Goal: Task Accomplishment & Management: Use online tool/utility

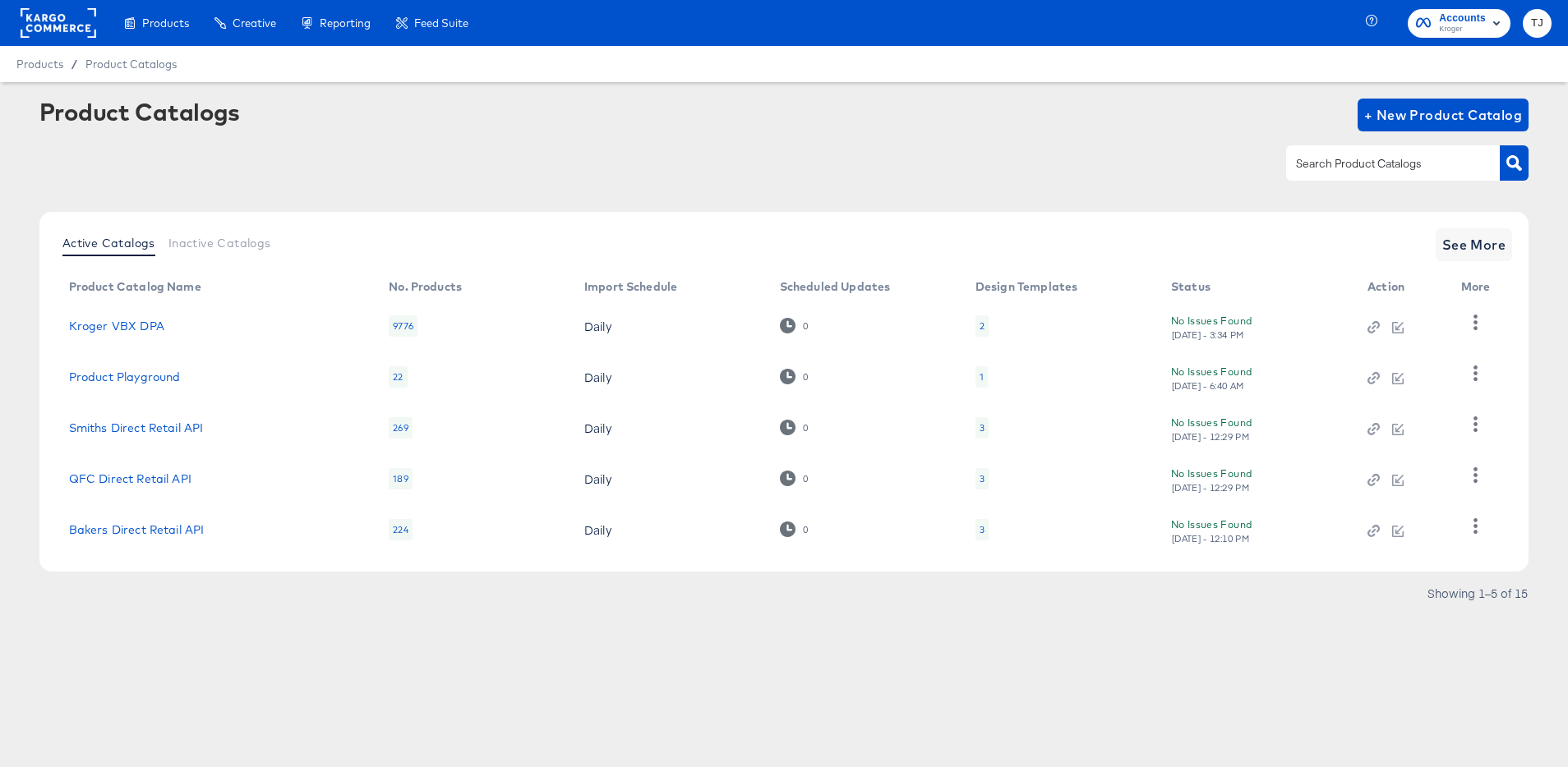
click at [46, 15] on rect at bounding box center [58, 22] width 76 height 29
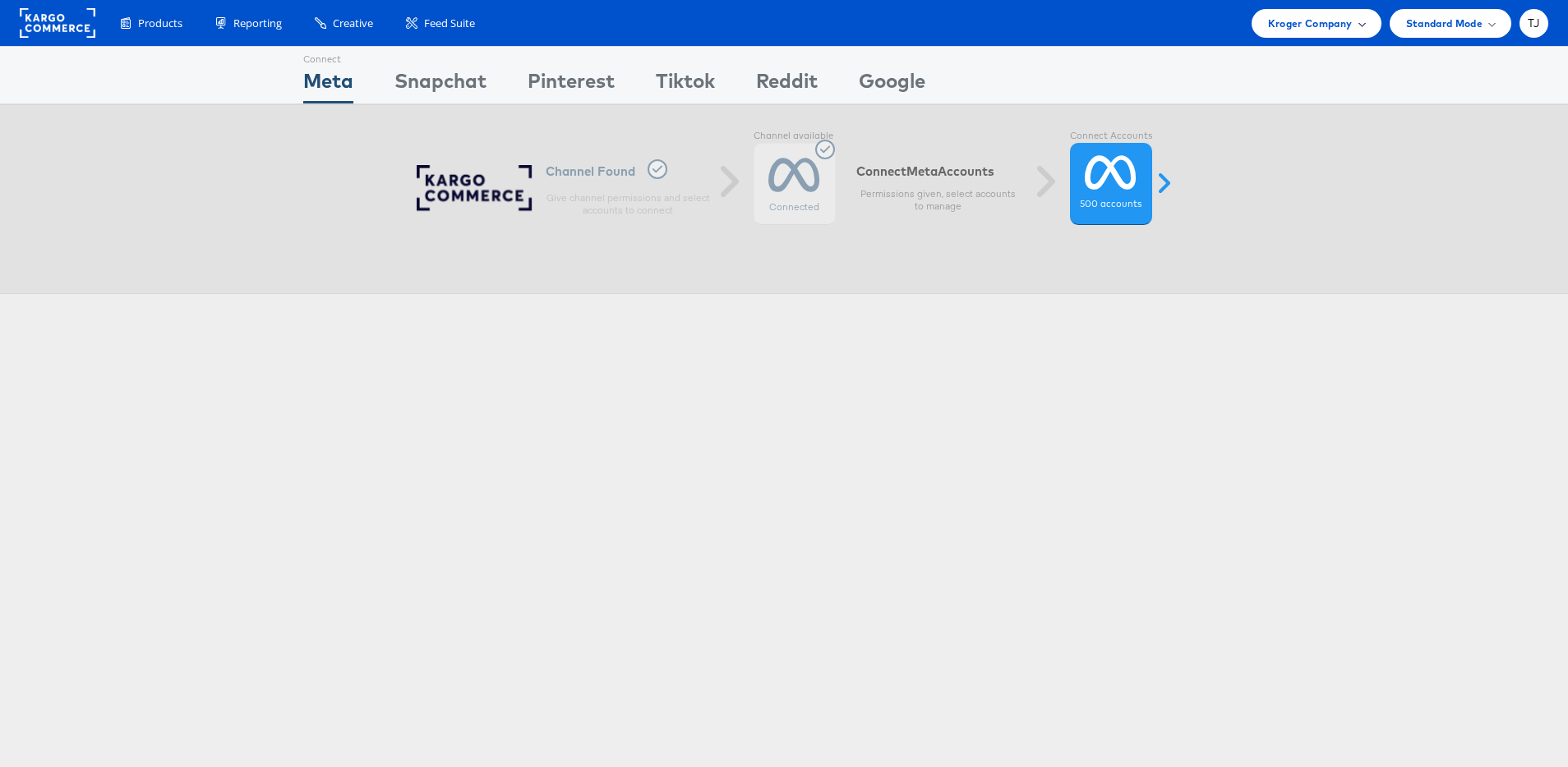
click at [1344, 26] on span "Kroger Company" at bounding box center [1310, 23] width 85 height 17
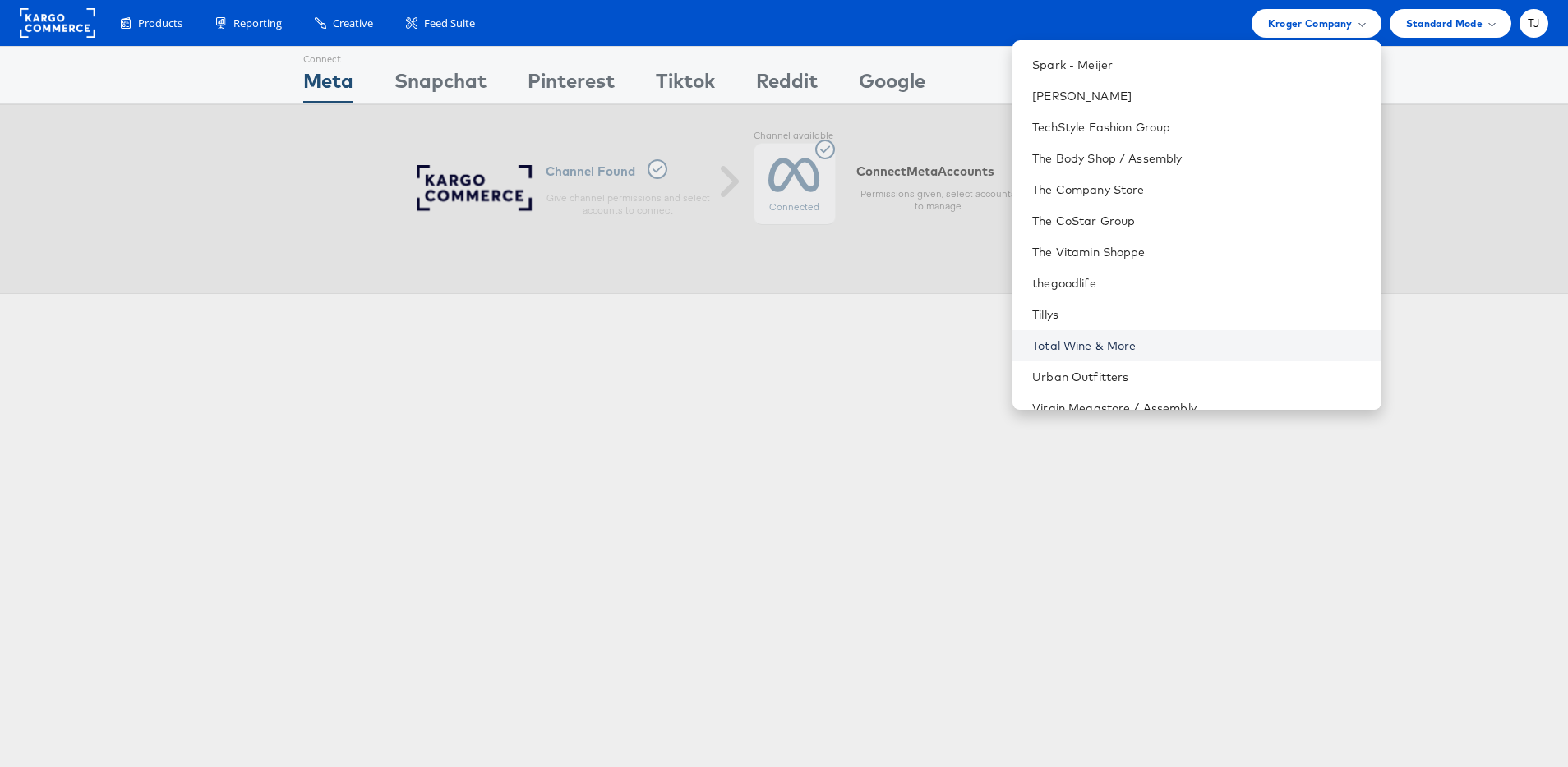
scroll to position [2322, 0]
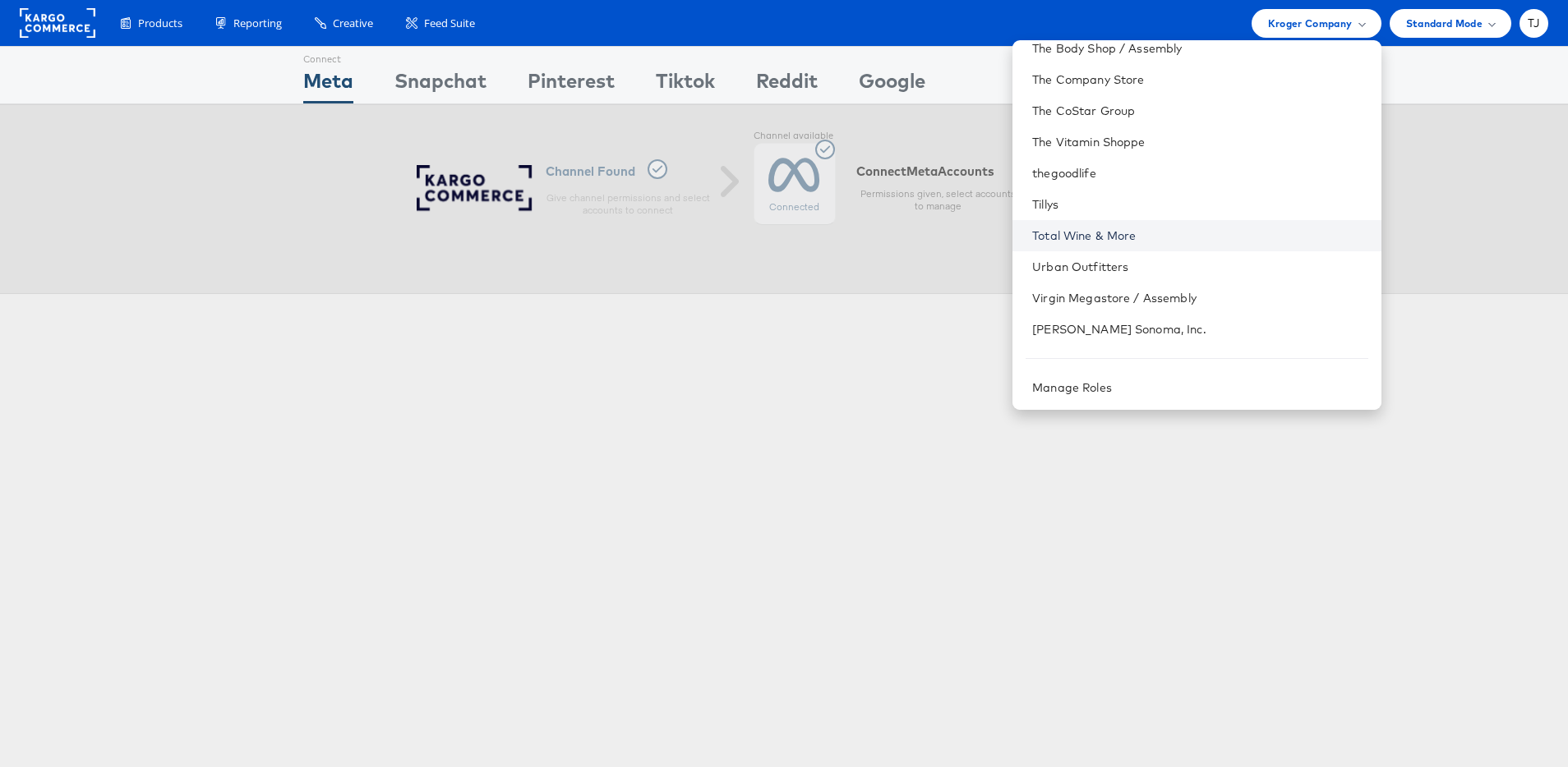
click at [1200, 229] on link "Total Wine & More" at bounding box center [1199, 235] width 336 height 16
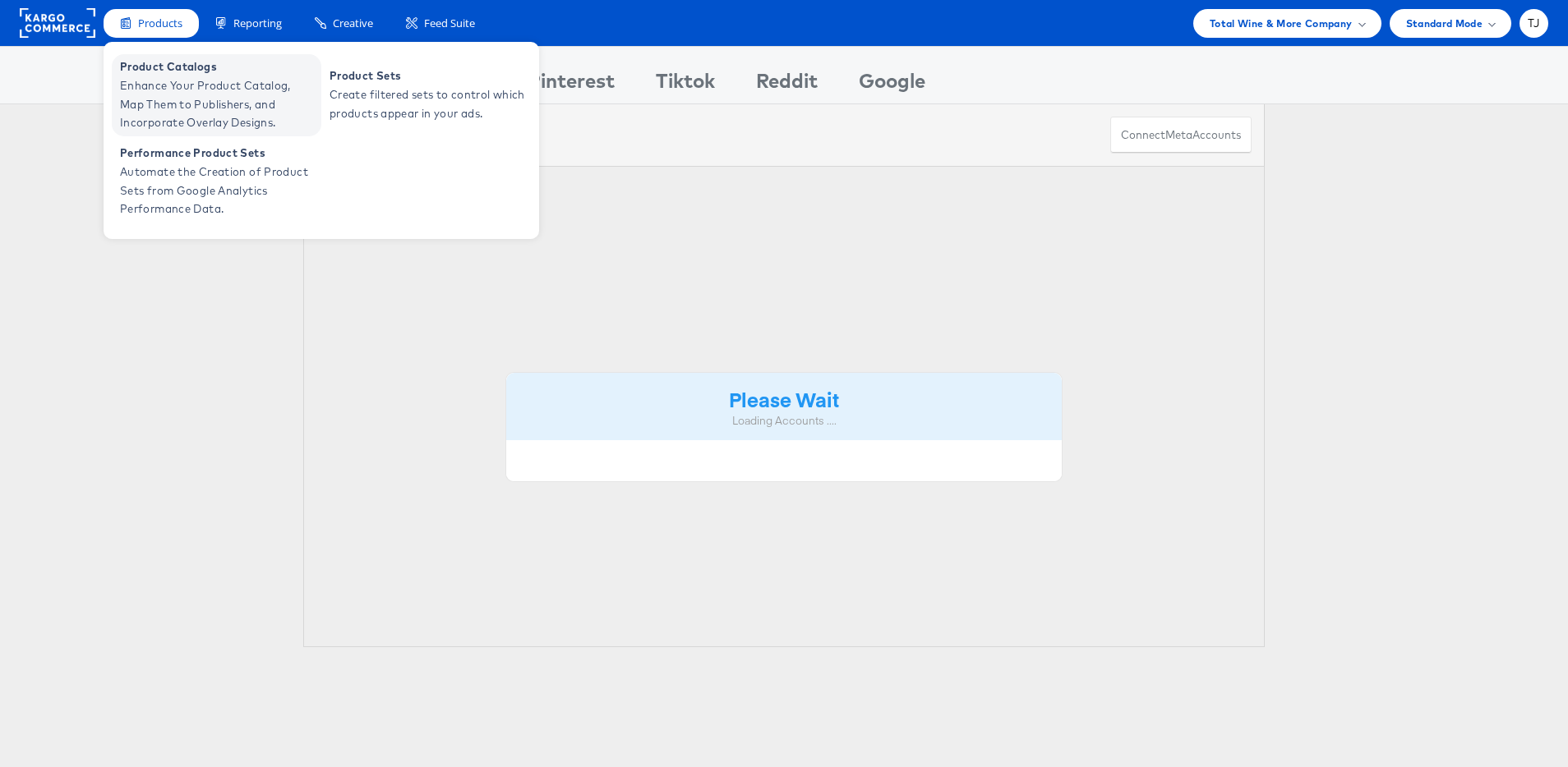
click at [142, 88] on span "Enhance Your Product Catalog, Map Them to Publishers, and Incorporate Overlay D…" at bounding box center [218, 104] width 197 height 56
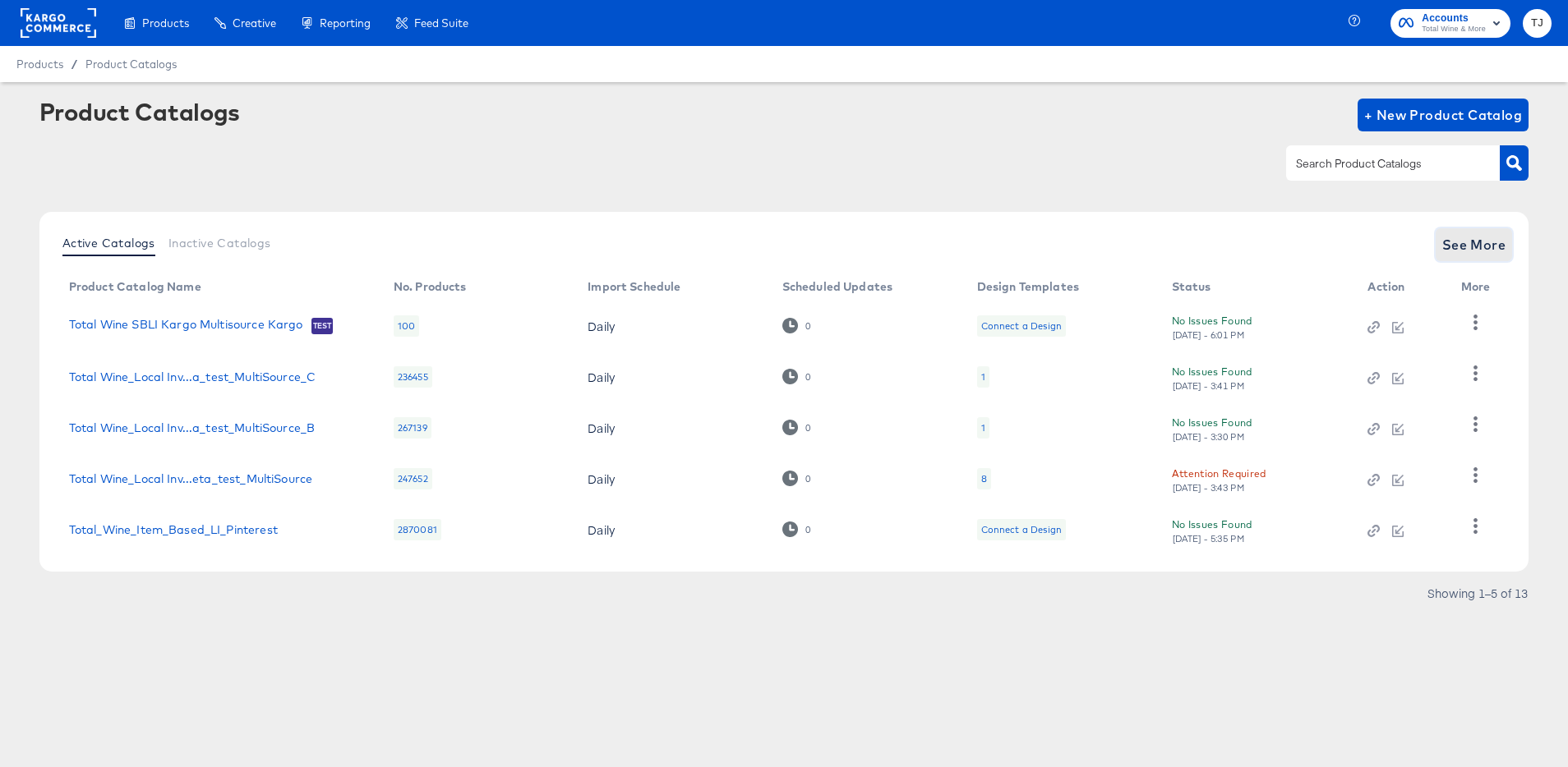
click at [1488, 243] on span "See More" at bounding box center [1474, 244] width 64 height 23
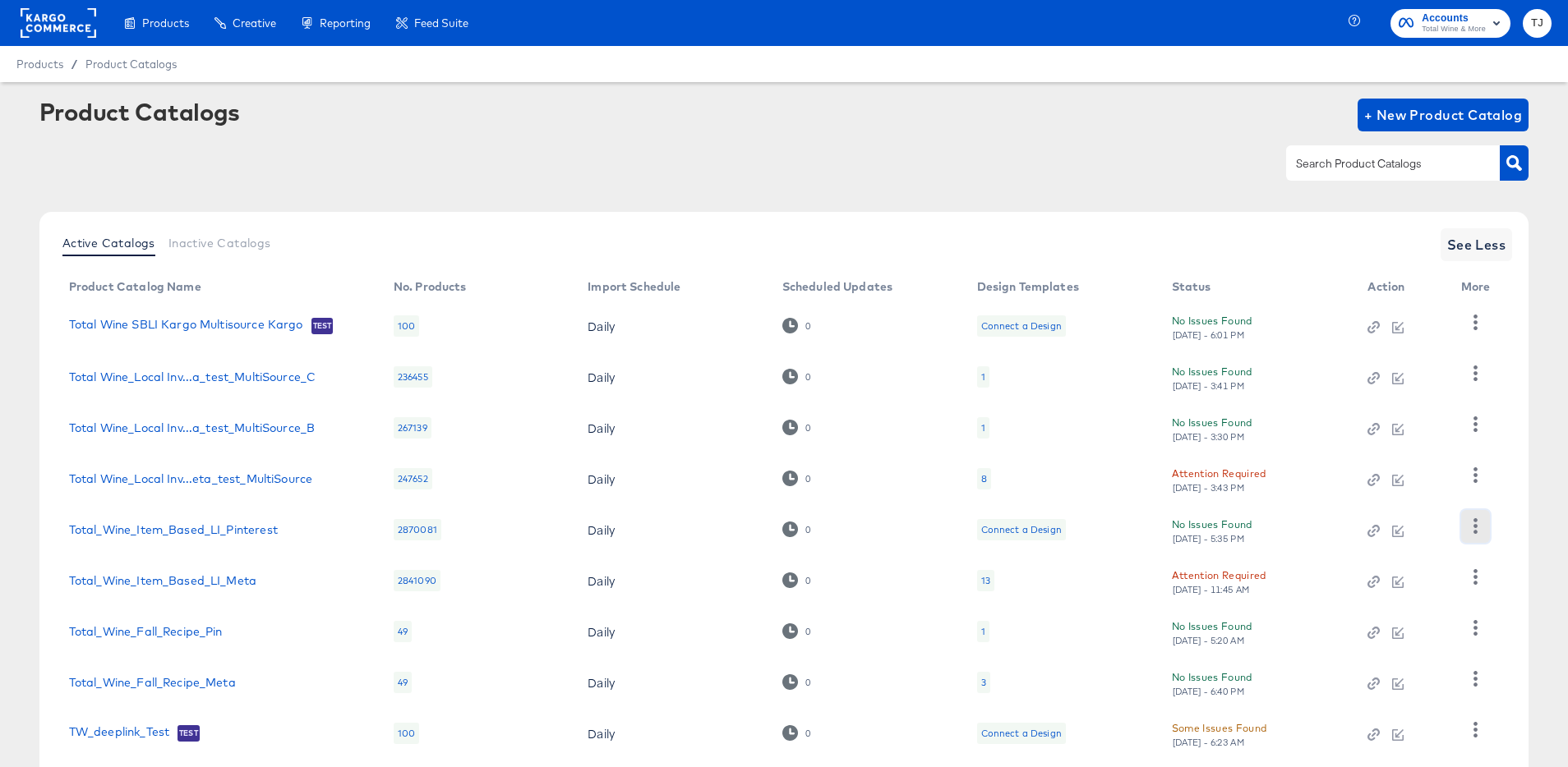
click at [1475, 532] on icon "button" at bounding box center [1475, 525] width 4 height 15
click at [1439, 588] on div "HUD Checks (Internal)" at bounding box center [1407, 586] width 164 height 26
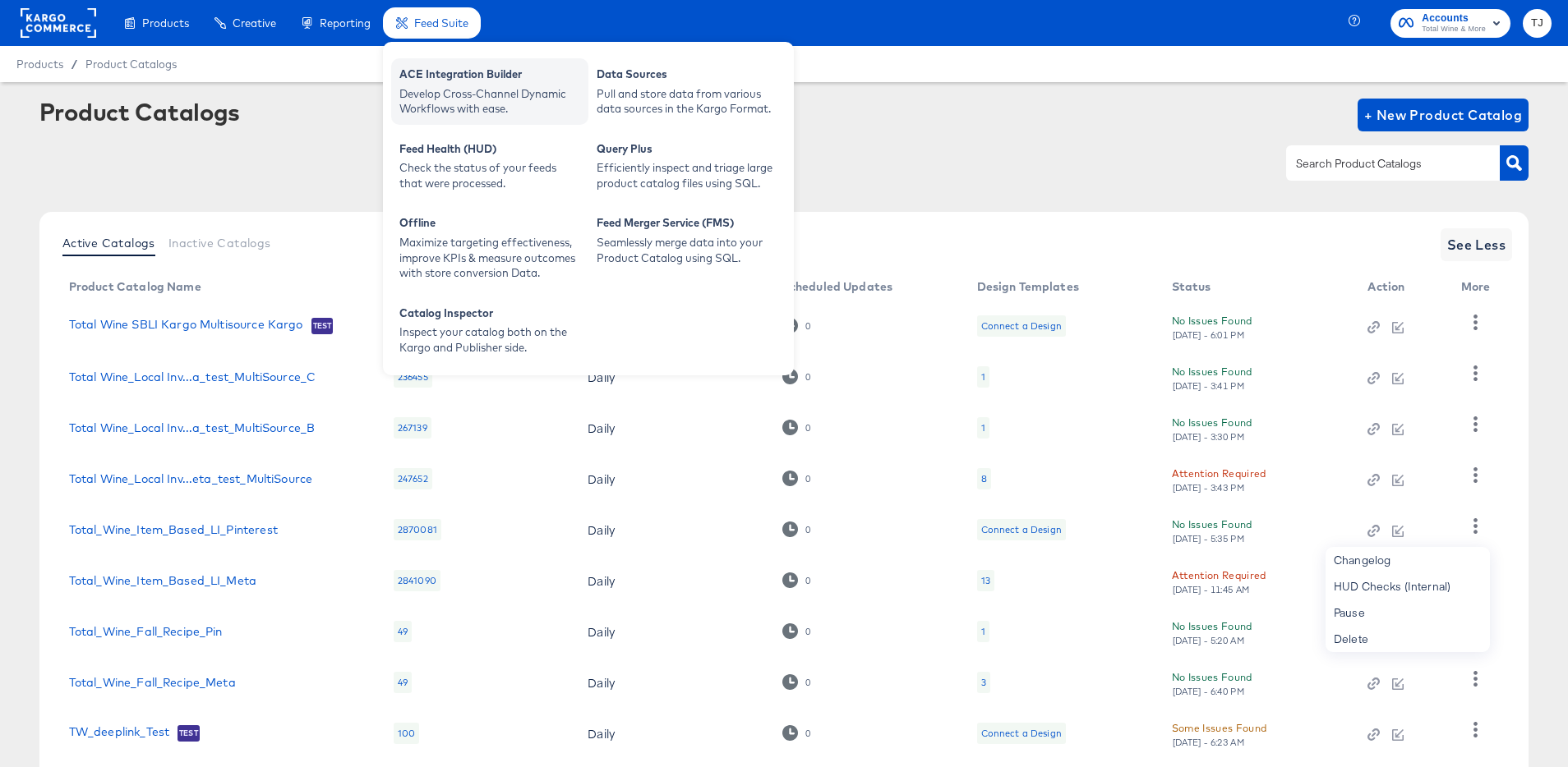
scroll to position [3, 0]
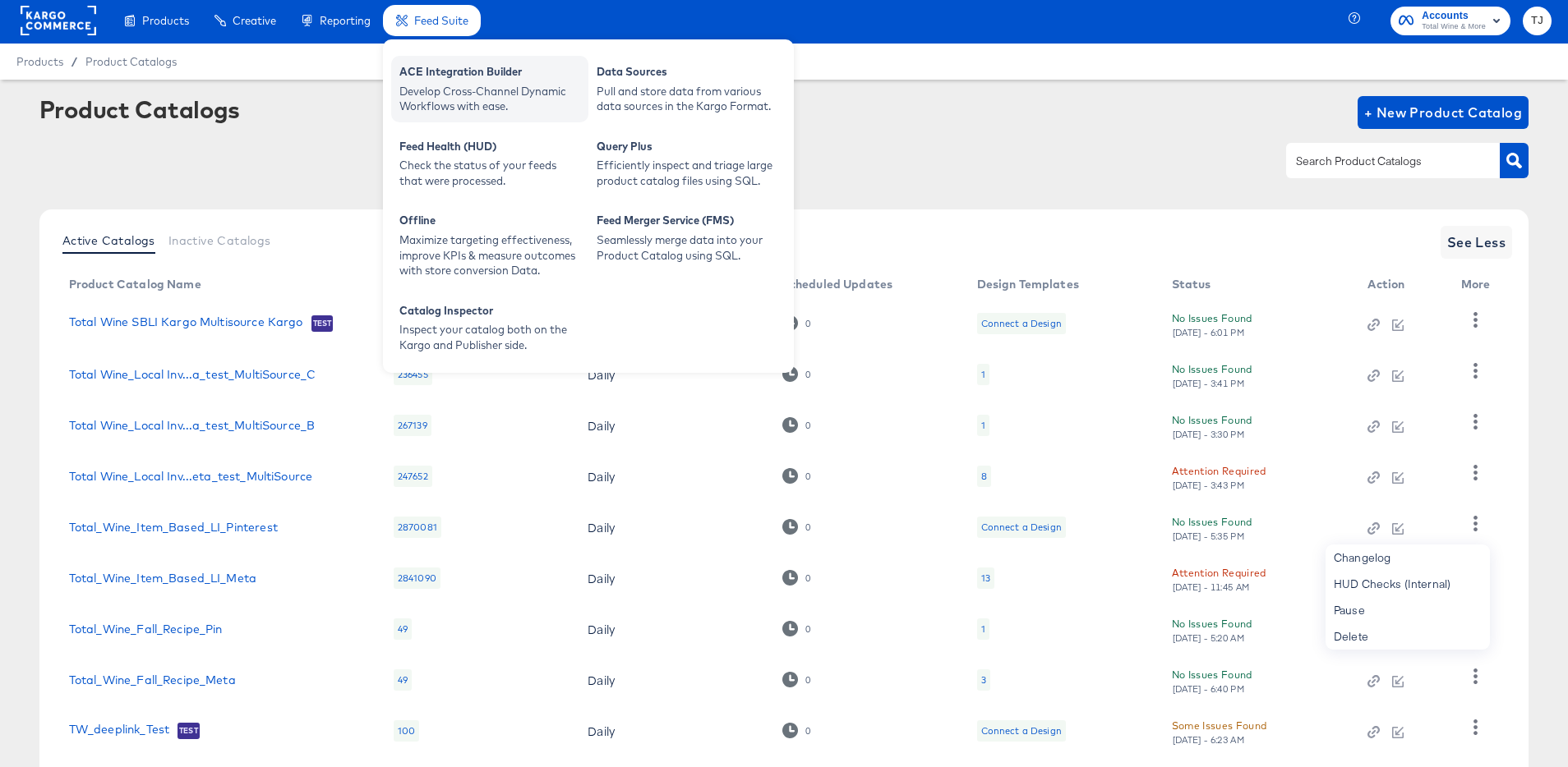
drag, startPoint x: 432, startPoint y: 78, endPoint x: 444, endPoint y: 68, distance: 15.6
click at [435, 75] on div "ACE Integration Builder" at bounding box center [489, 74] width 181 height 20
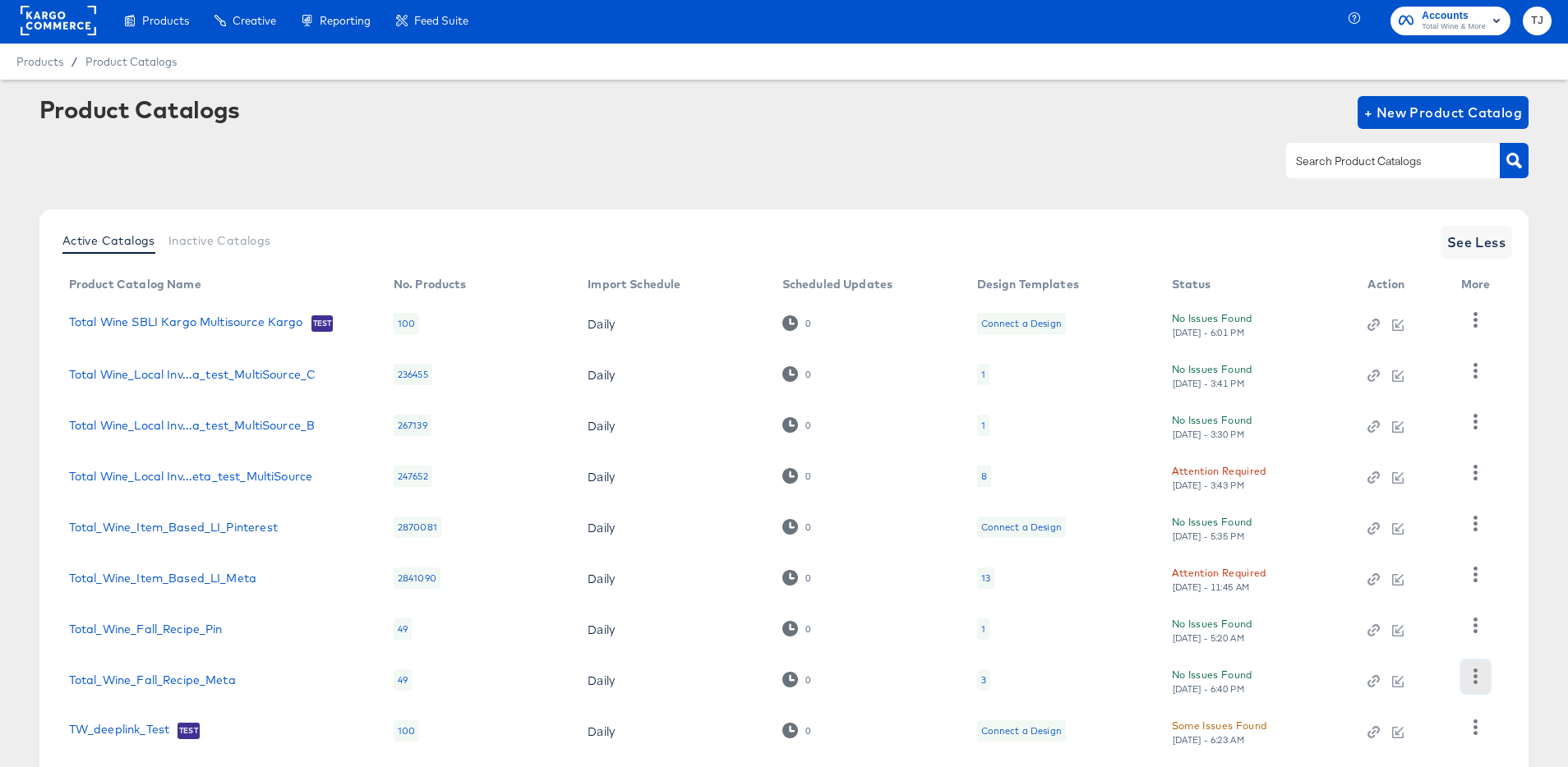
click at [1472, 681] on icon "button" at bounding box center [1474, 675] width 15 height 15
click at [1447, 596] on div "HUD Checks (Internal)" at bounding box center [1407, 594] width 164 height 26
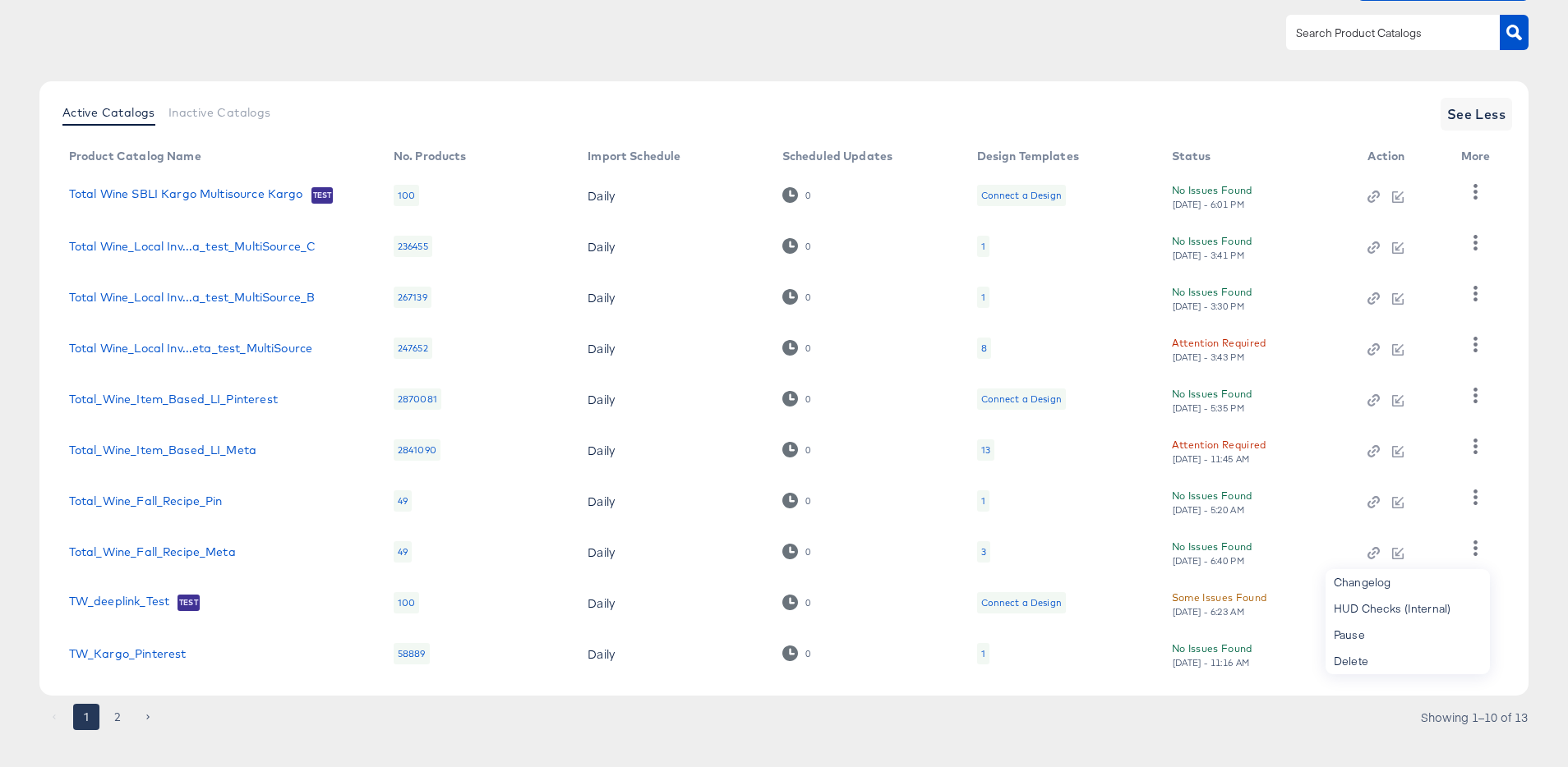
scroll to position [151, 0]
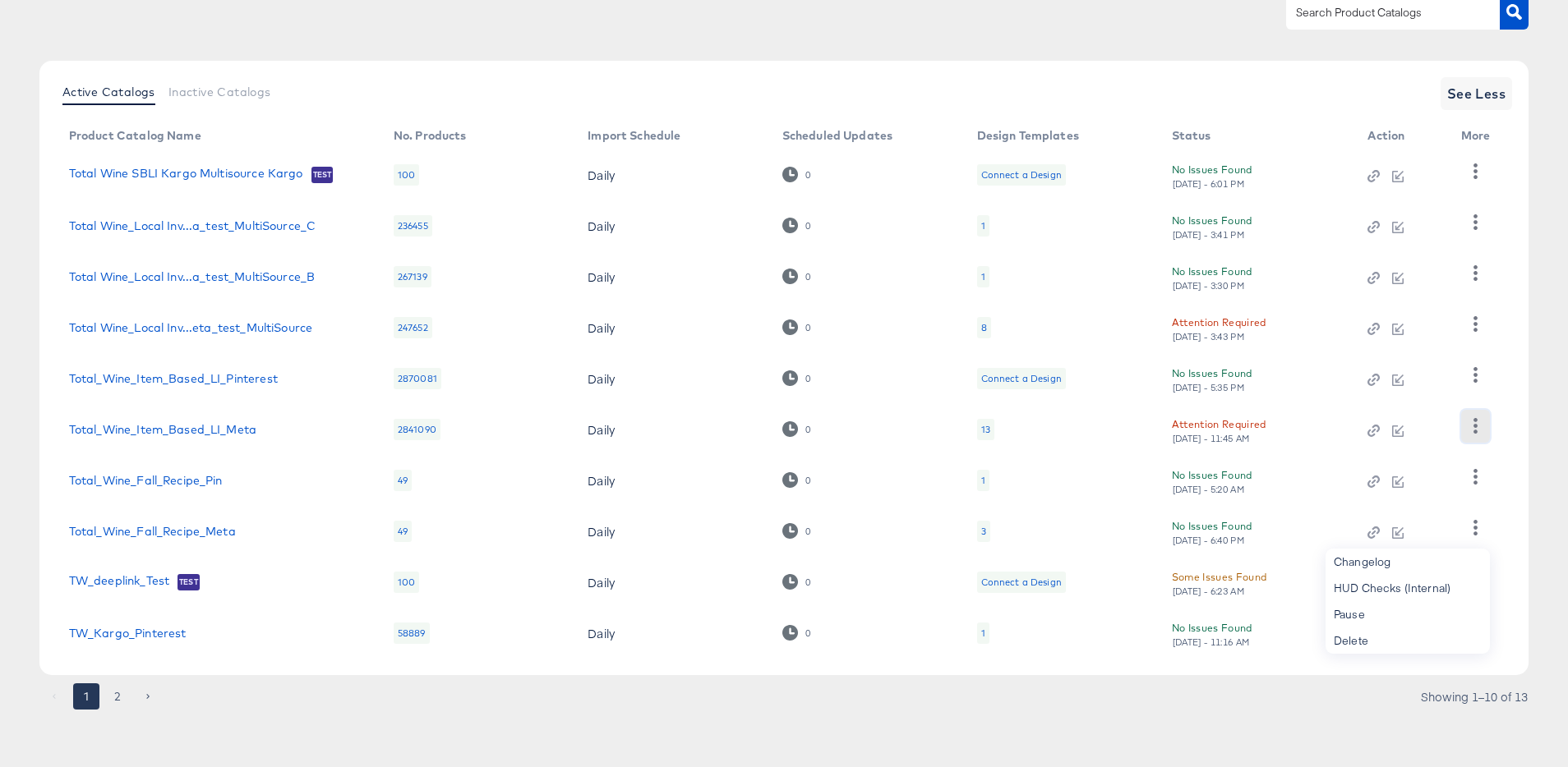
click at [1473, 430] on icon "button" at bounding box center [1474, 425] width 15 height 15
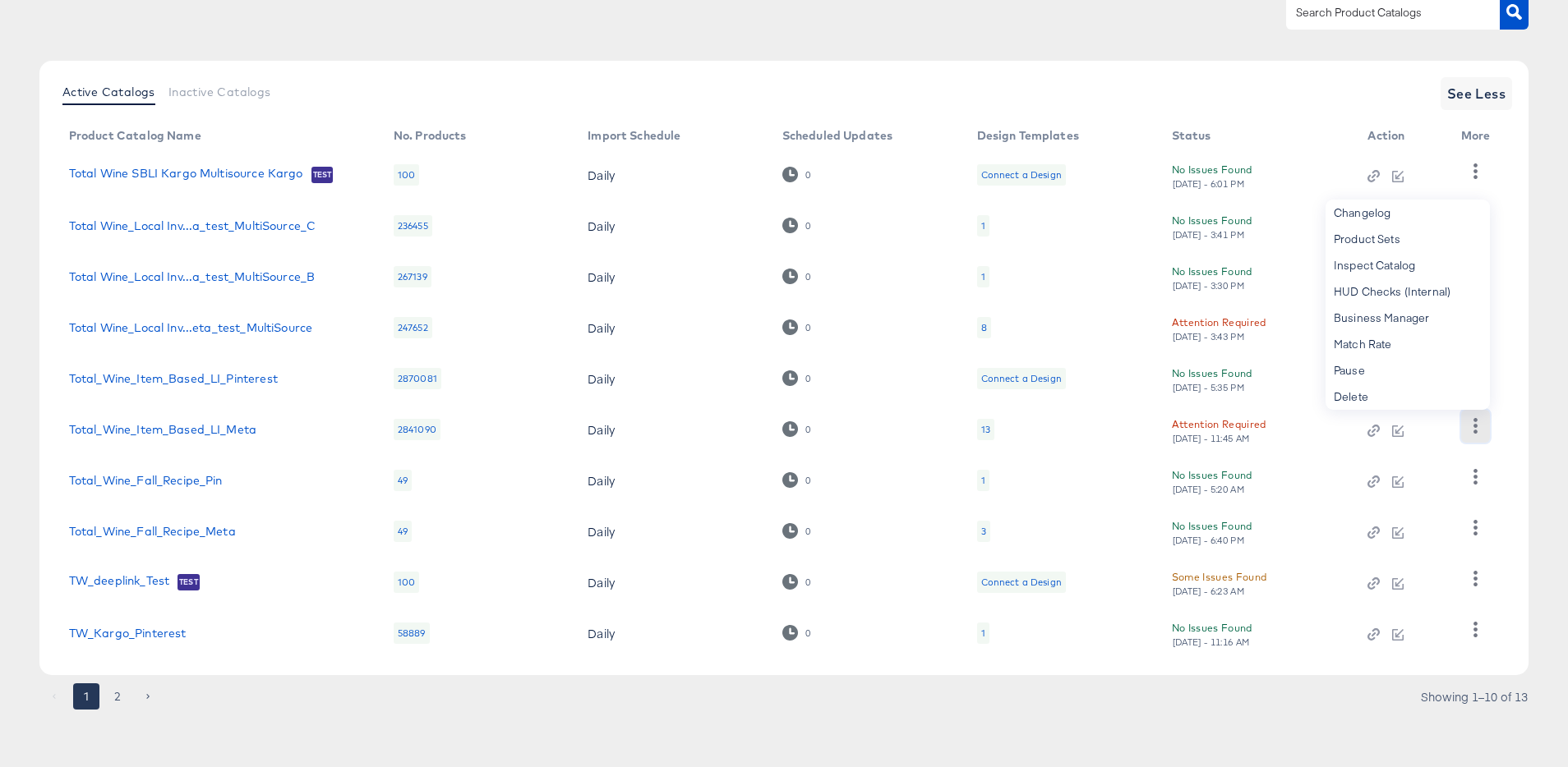
scroll to position [140, 0]
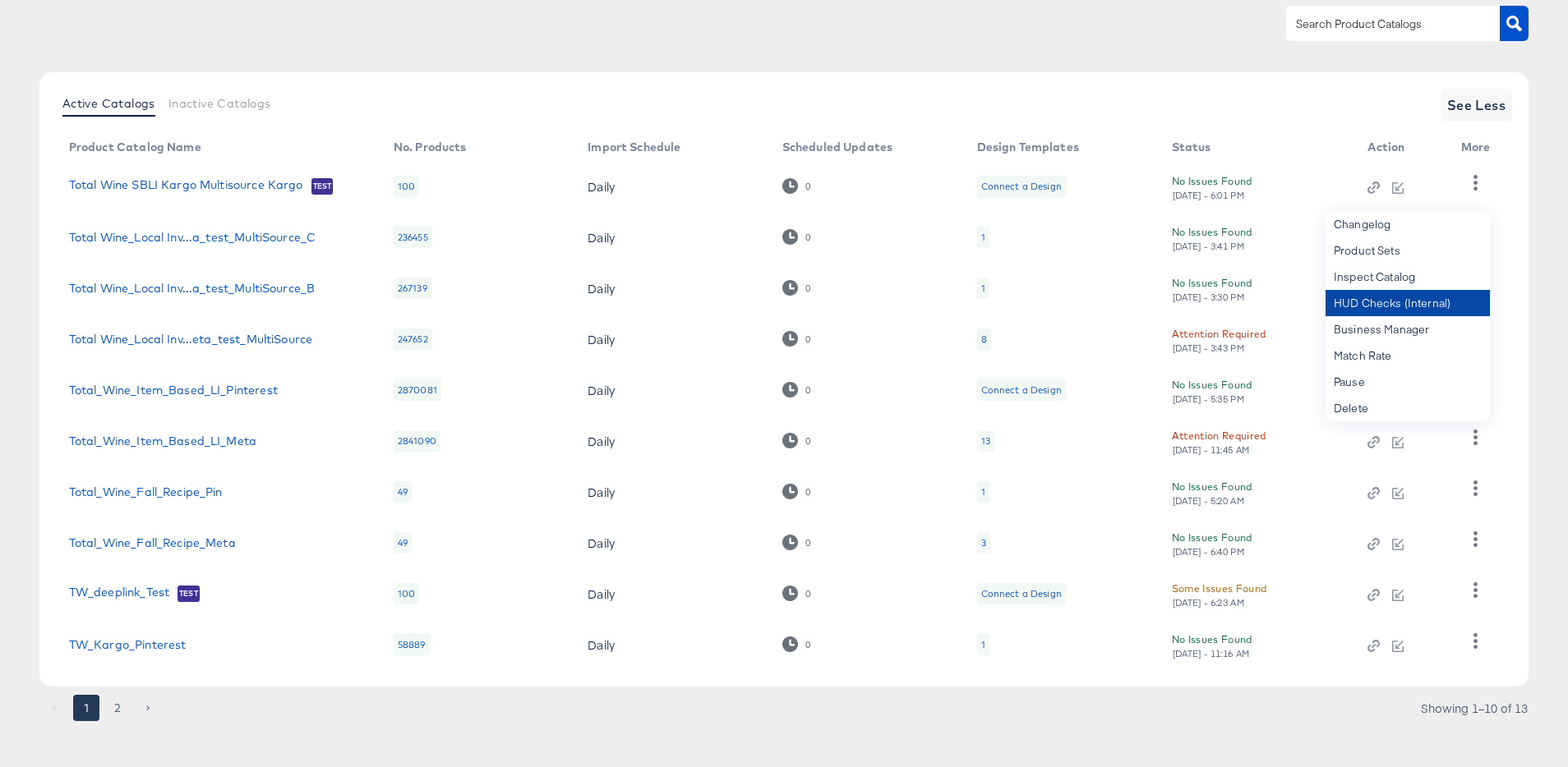
click at [1363, 300] on div "HUD Checks (Internal)" at bounding box center [1407, 302] width 164 height 26
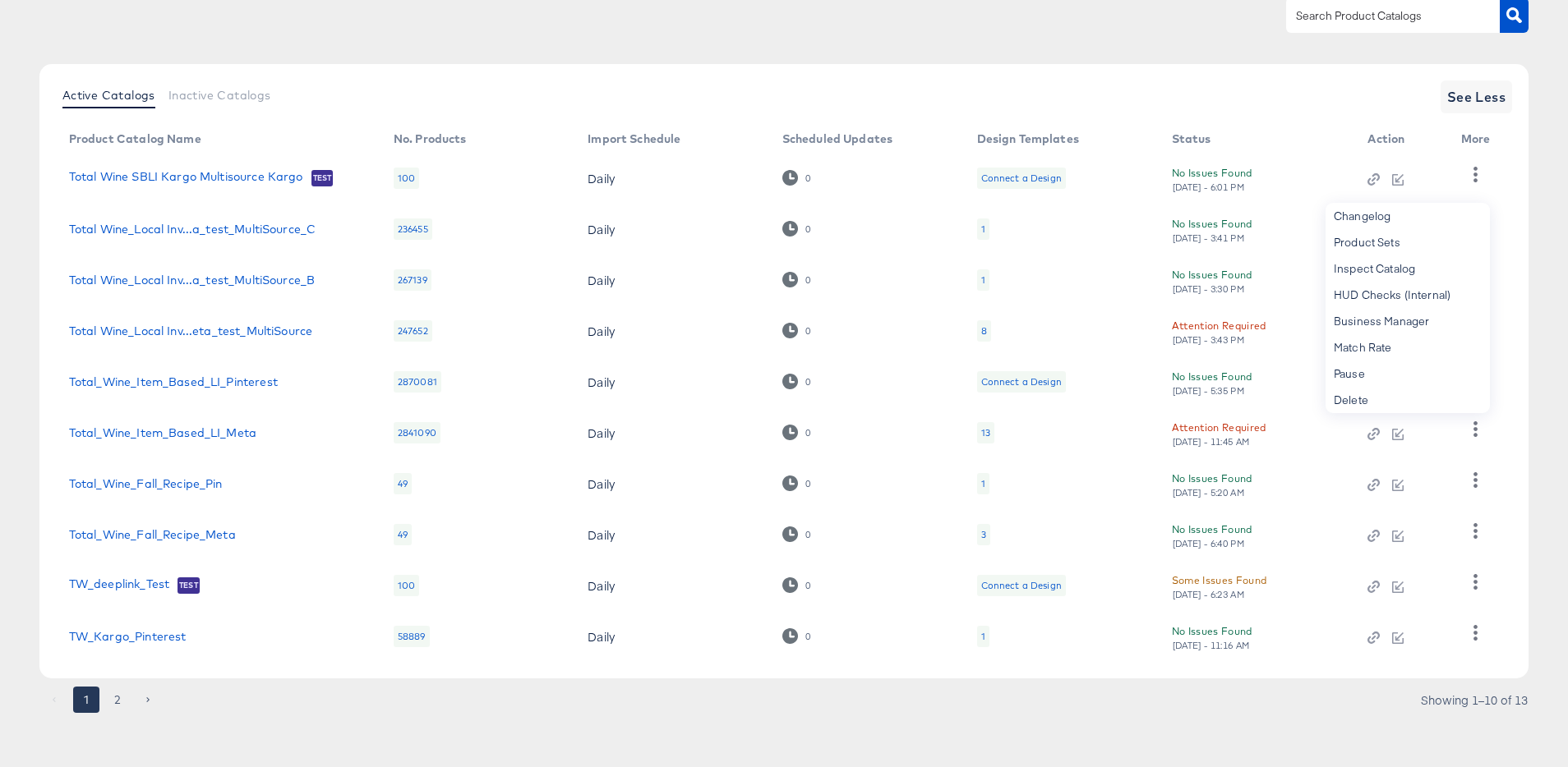
click at [1218, 438] on div "Attention Required Tue, Jul 29th - 11:45 AM" at bounding box center [1219, 433] width 95 height 29
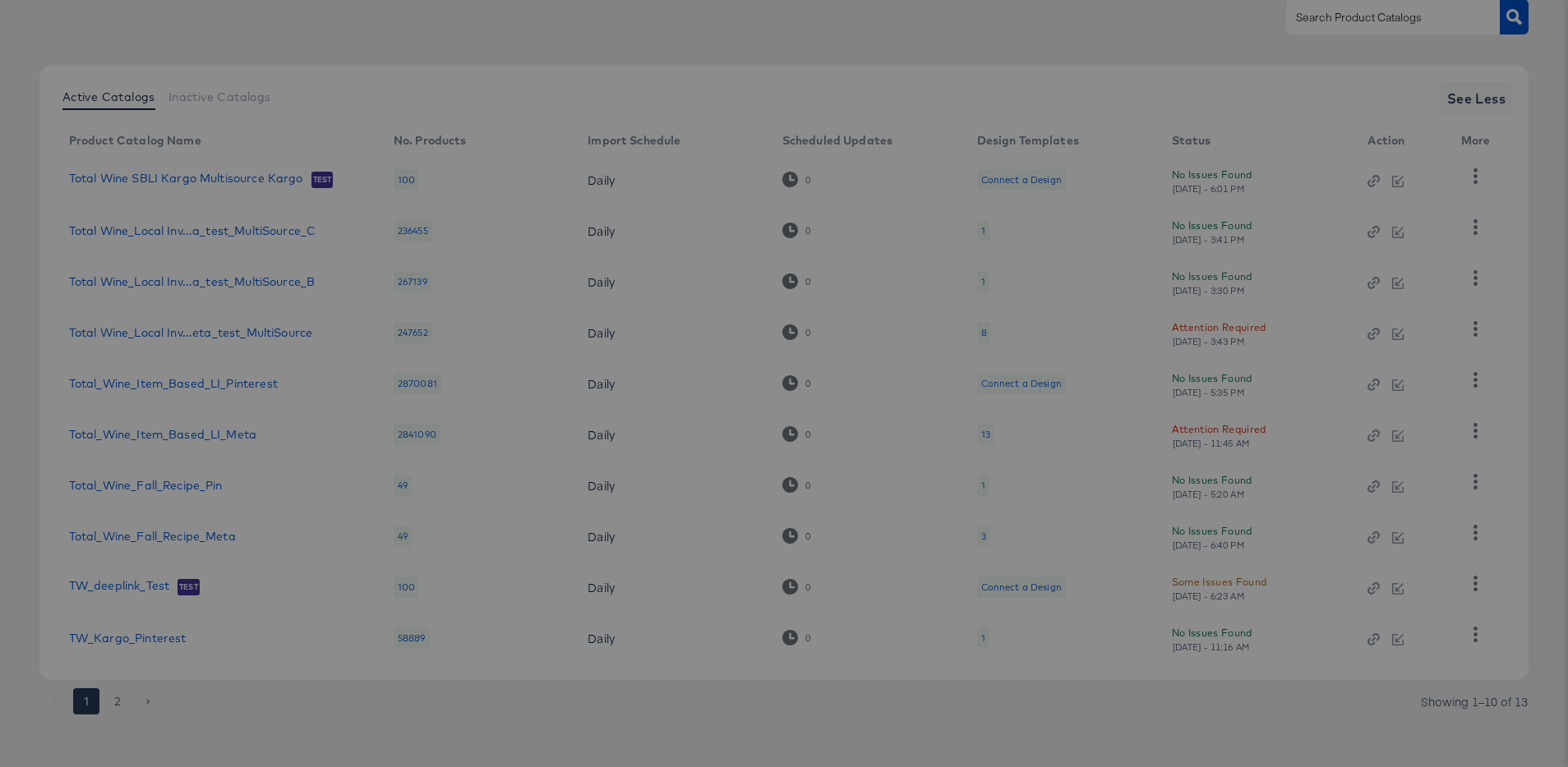
scroll to position [144, 0]
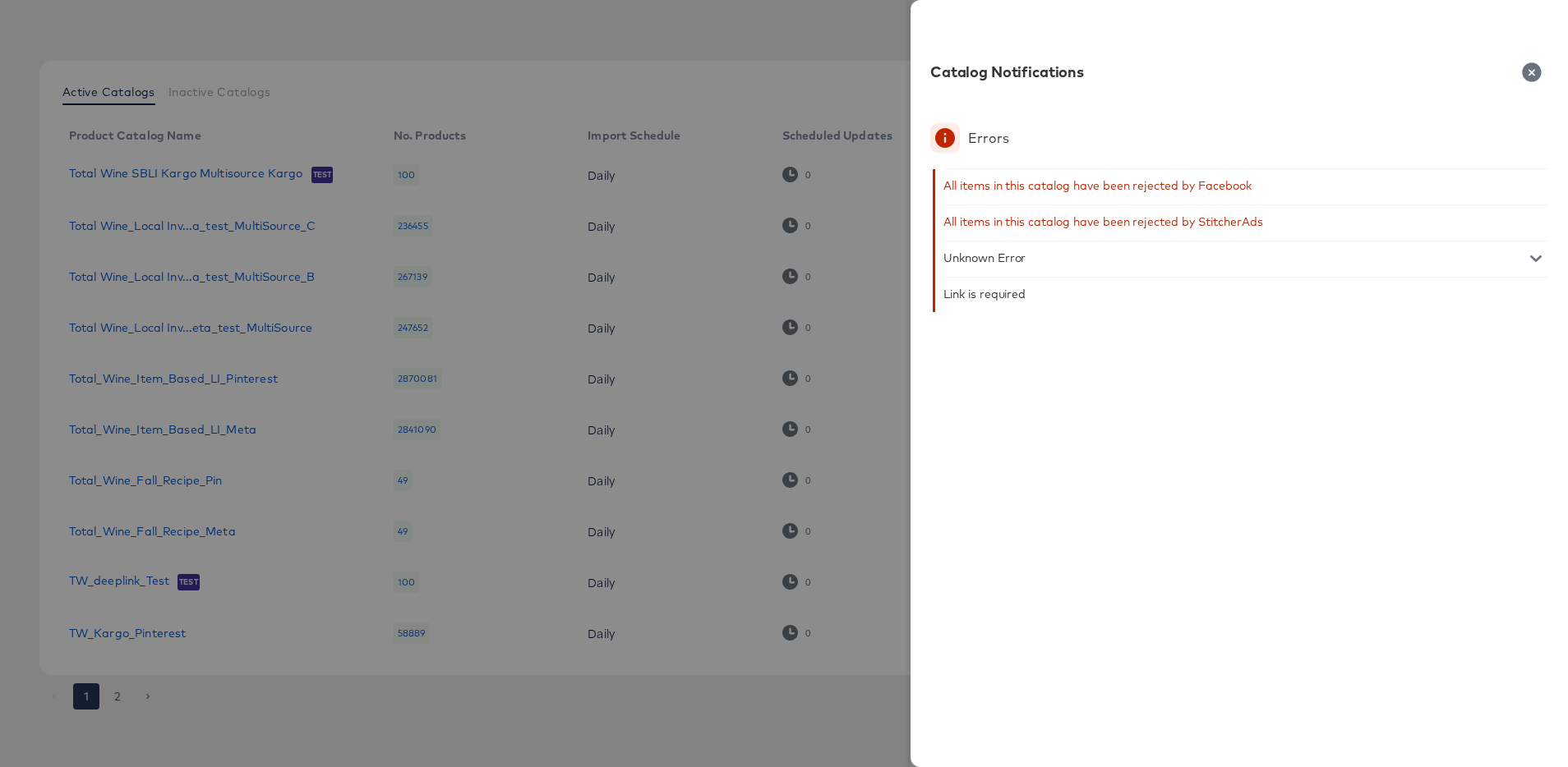
drag, startPoint x: 1526, startPoint y: 70, endPoint x: 1437, endPoint y: 57, distance: 89.9
click at [1522, 70] on icon "button" at bounding box center [1531, 71] width 19 height 19
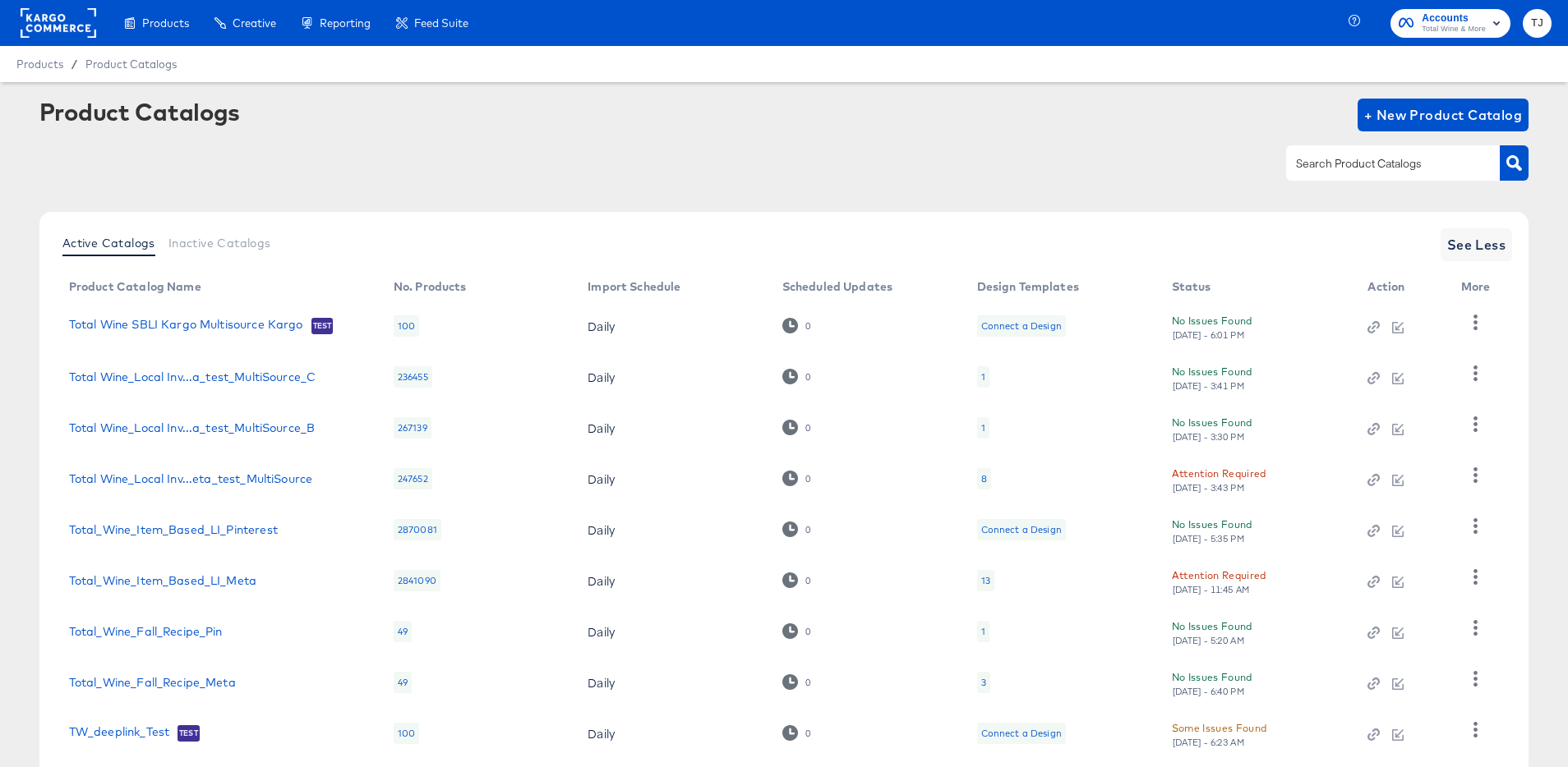
scroll to position [151, 0]
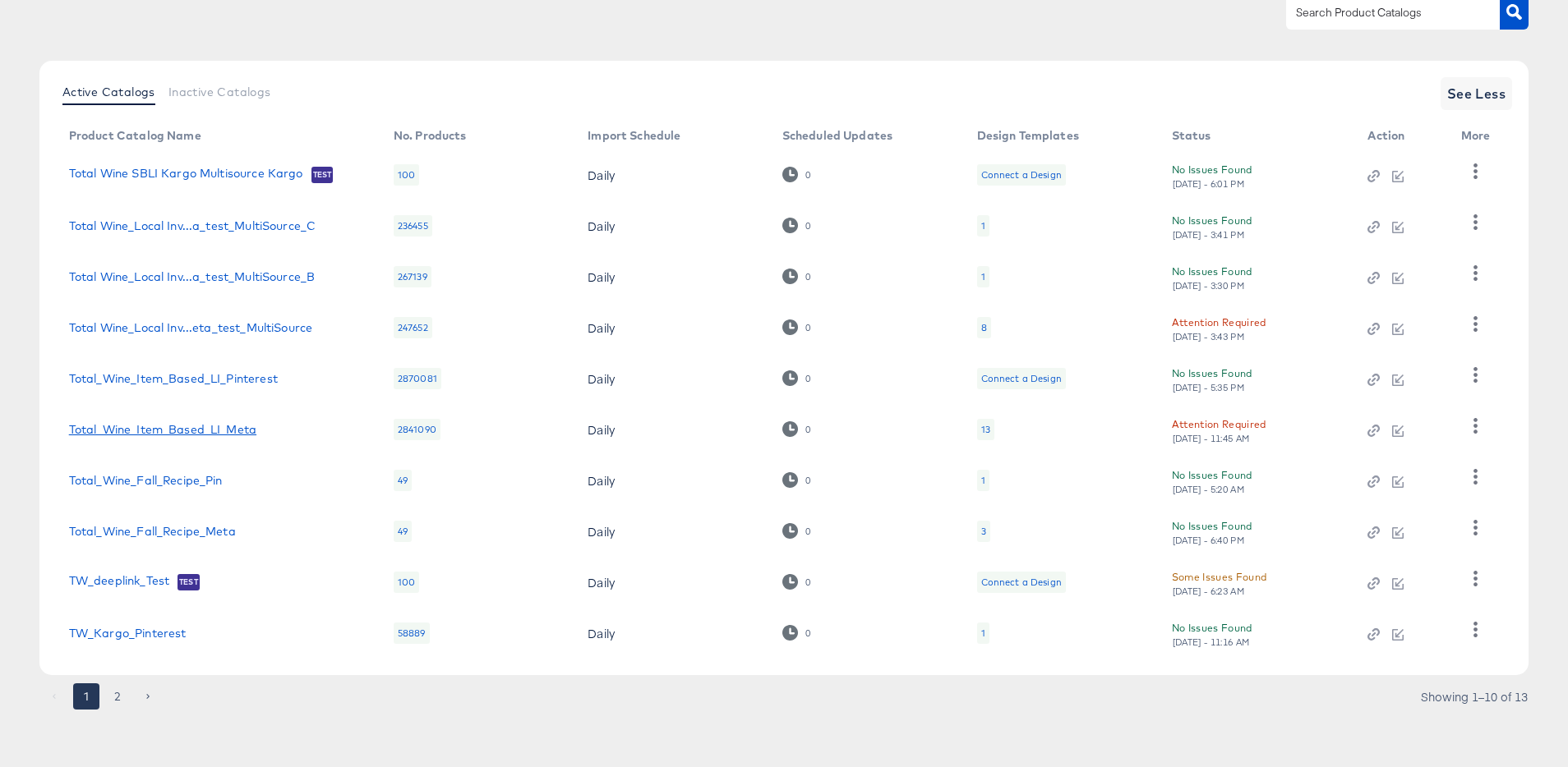
click at [212, 430] on link "Total_Wine_Item_Based_LI_Meta" at bounding box center [162, 429] width 187 height 13
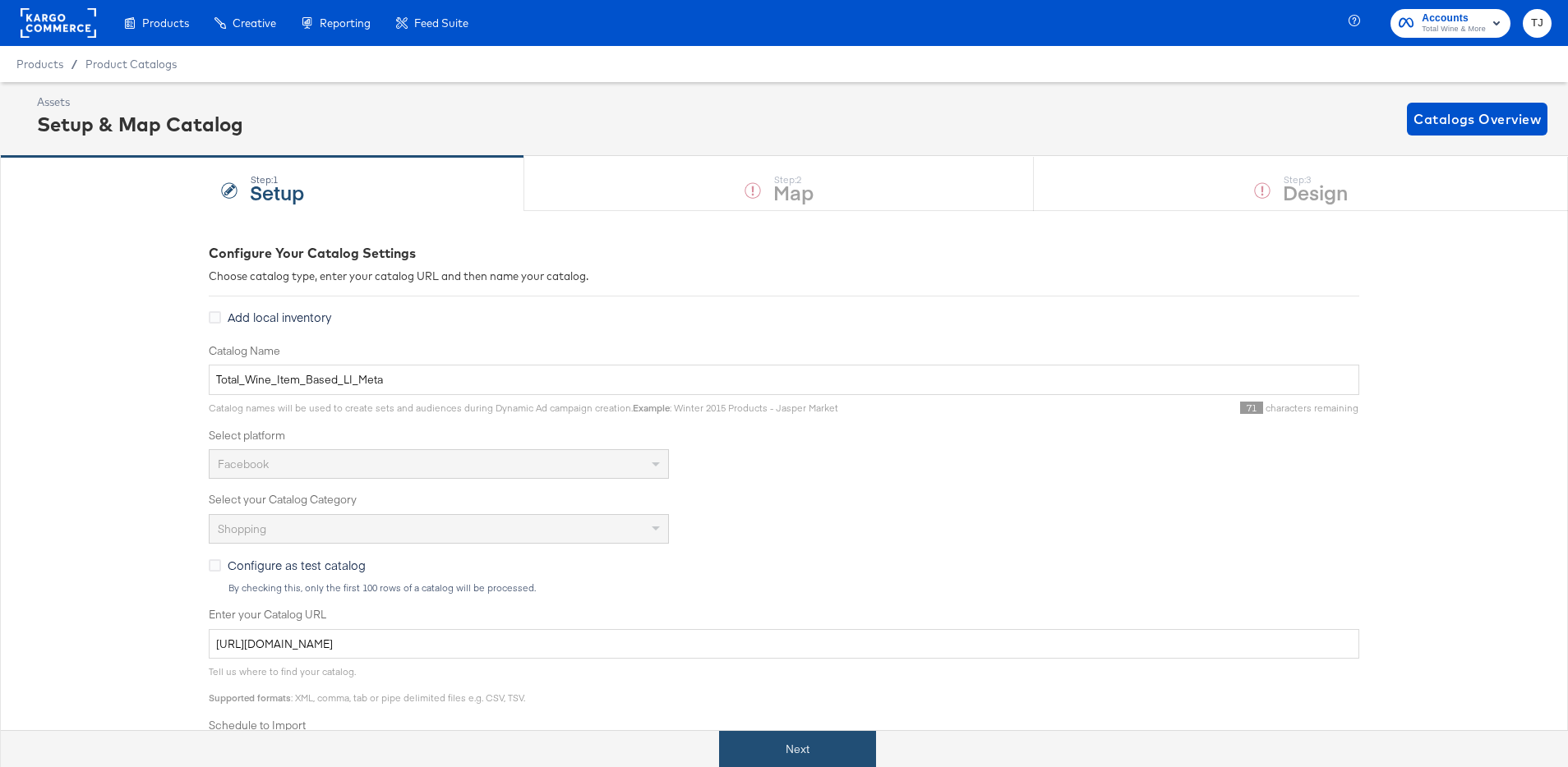
click at [782, 751] on button "Next" at bounding box center [798, 748] width 157 height 37
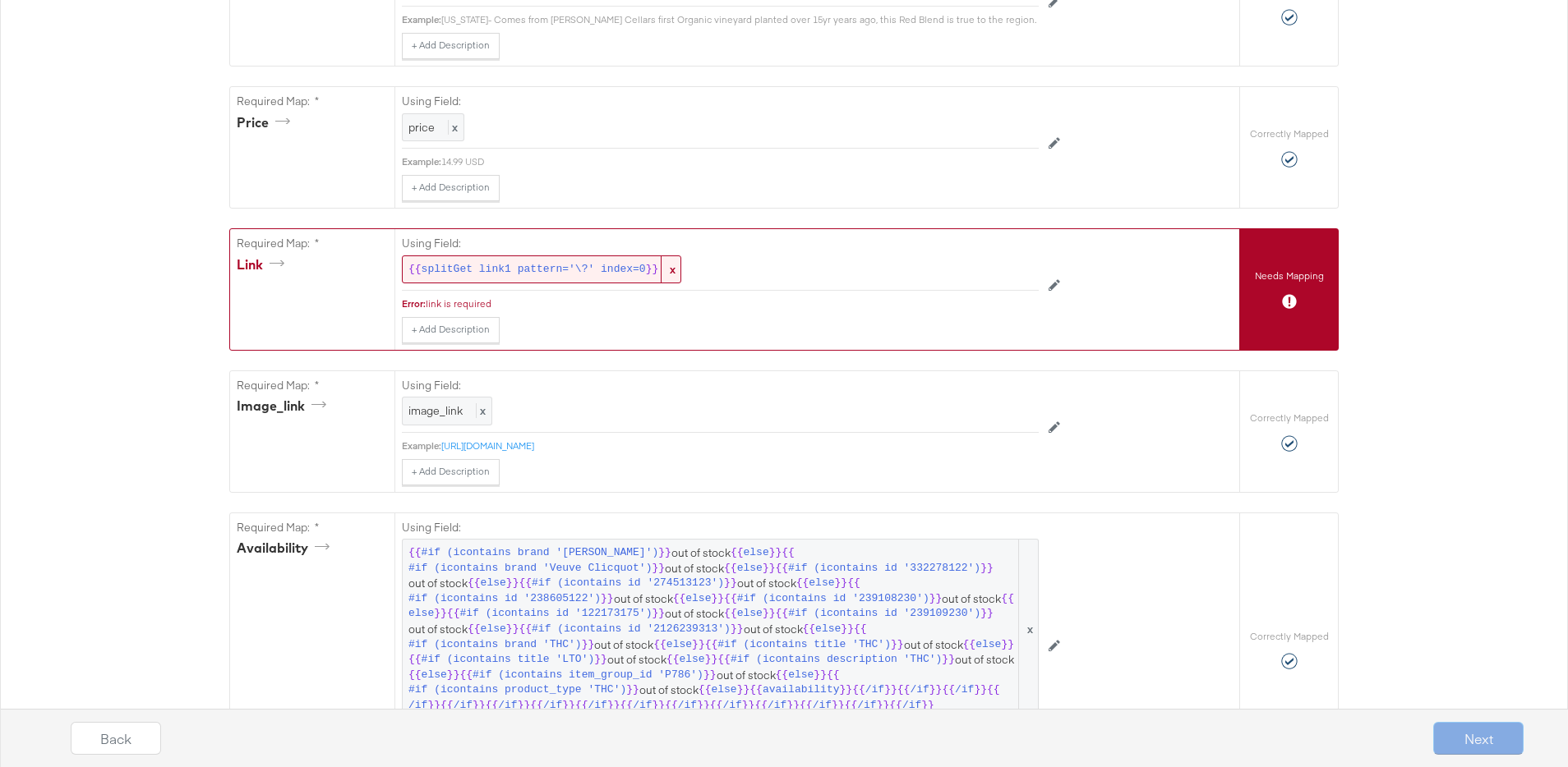
scroll to position [718, 0]
click at [623, 269] on span "splitGet link1 pattern='\?' index=0" at bounding box center [533, 271] width 224 height 15
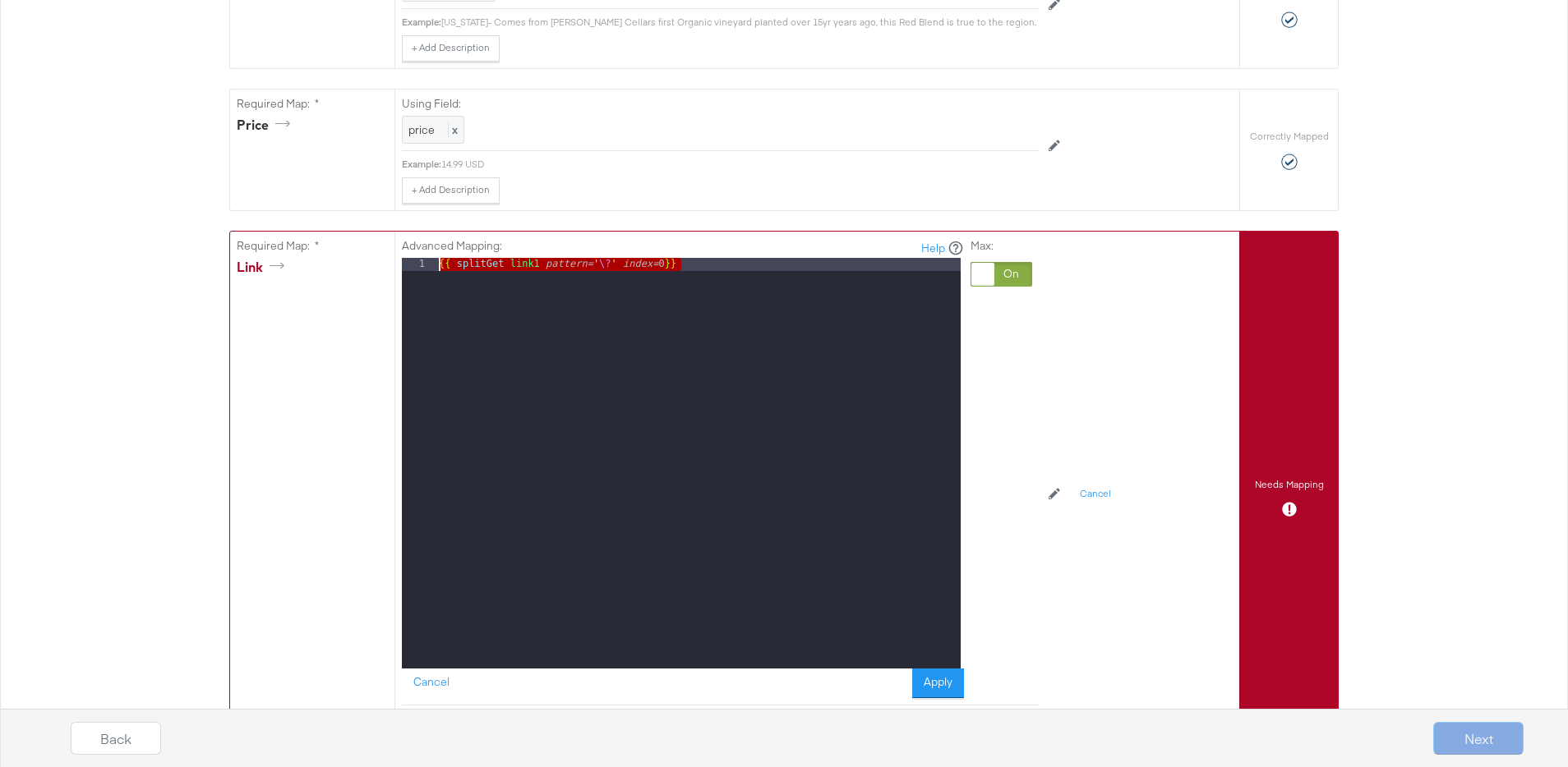
drag, startPoint x: 699, startPoint y: 264, endPoint x: 410, endPoint y: 223, distance: 291.9
click at [1106, 492] on button "Cancel" at bounding box center [1095, 494] width 51 height 26
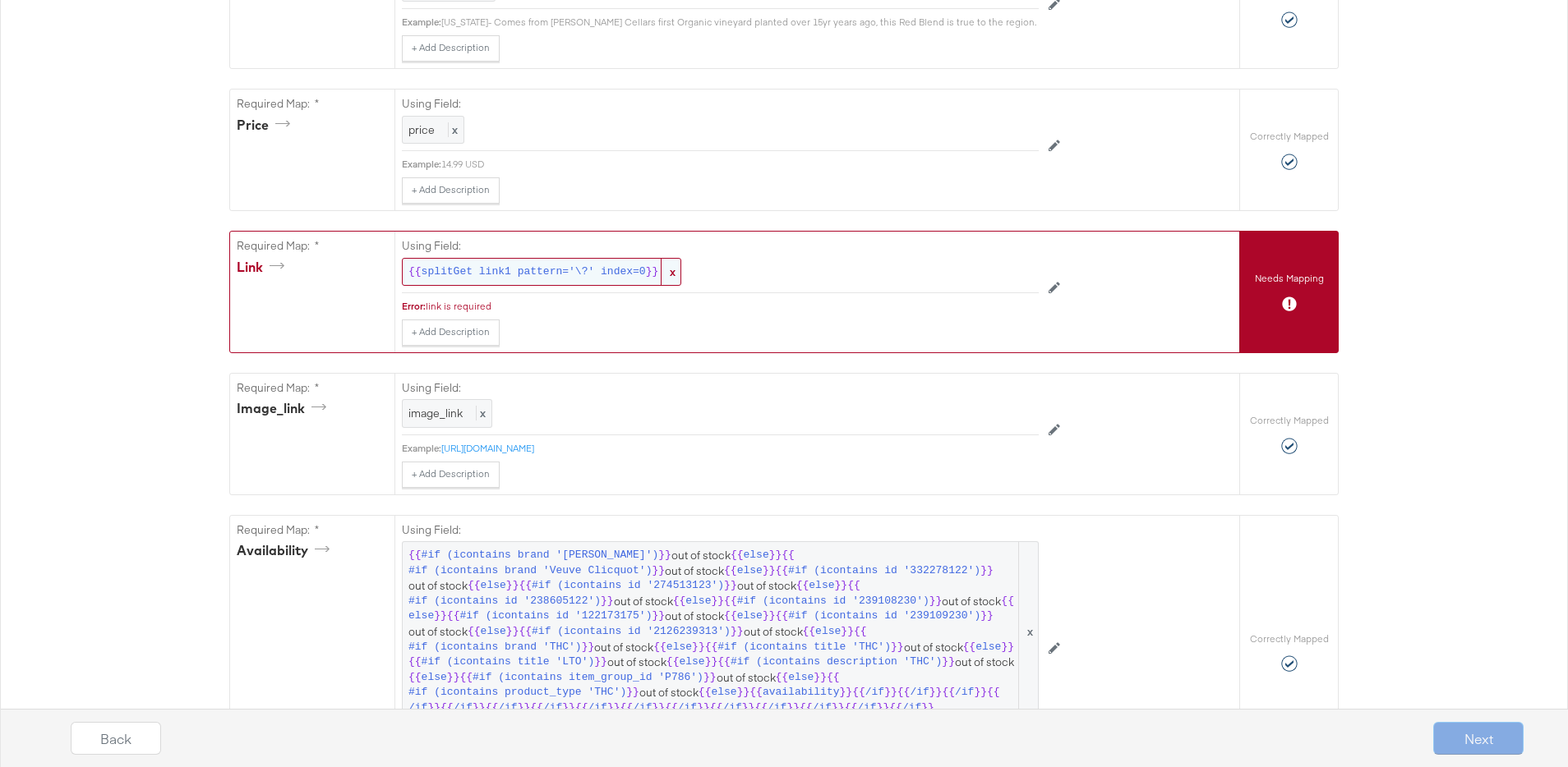
click at [677, 269] on span "x" at bounding box center [670, 272] width 20 height 27
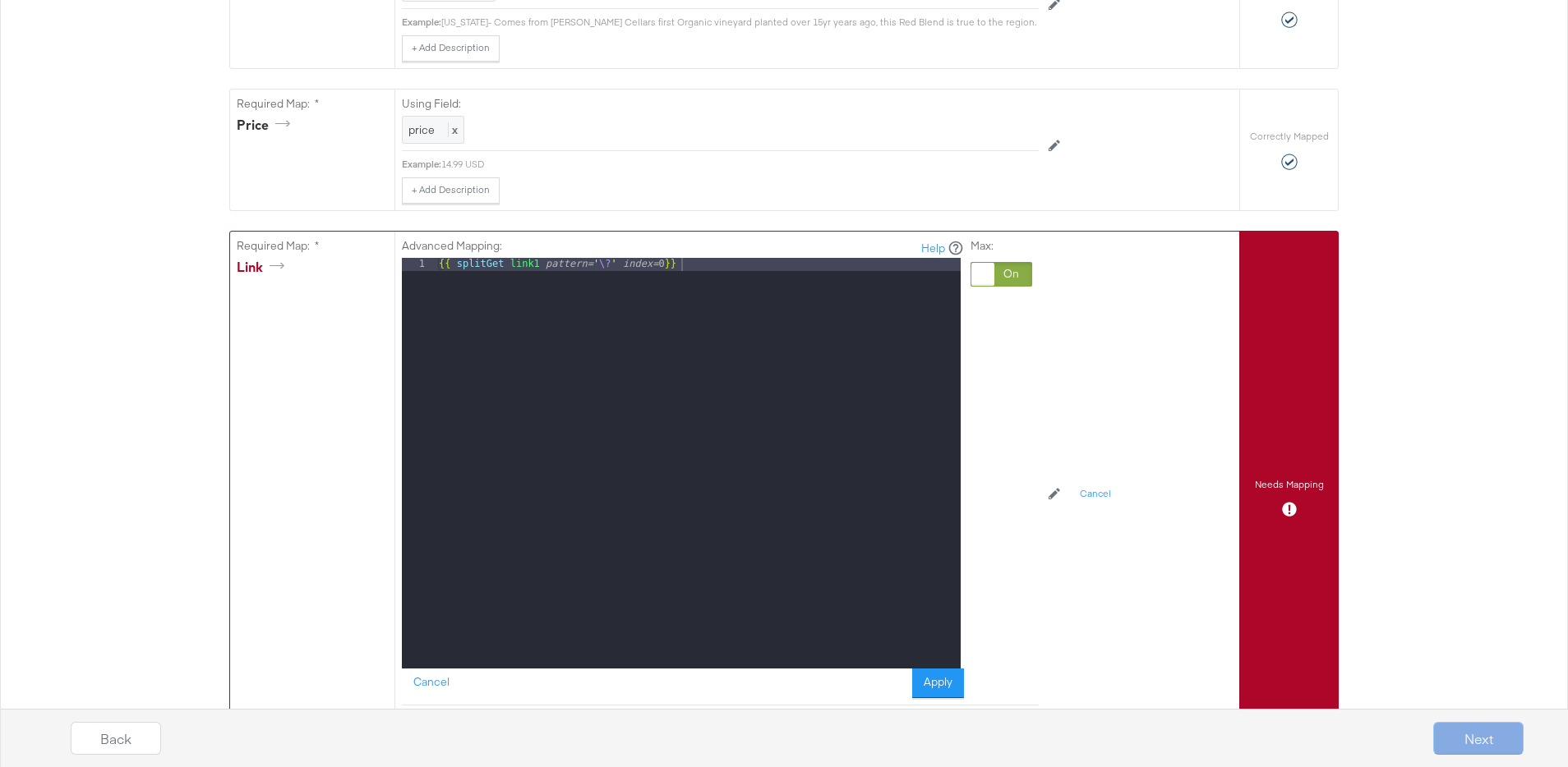
click at [989, 273] on div at bounding box center [983, 275] width 23 height 23
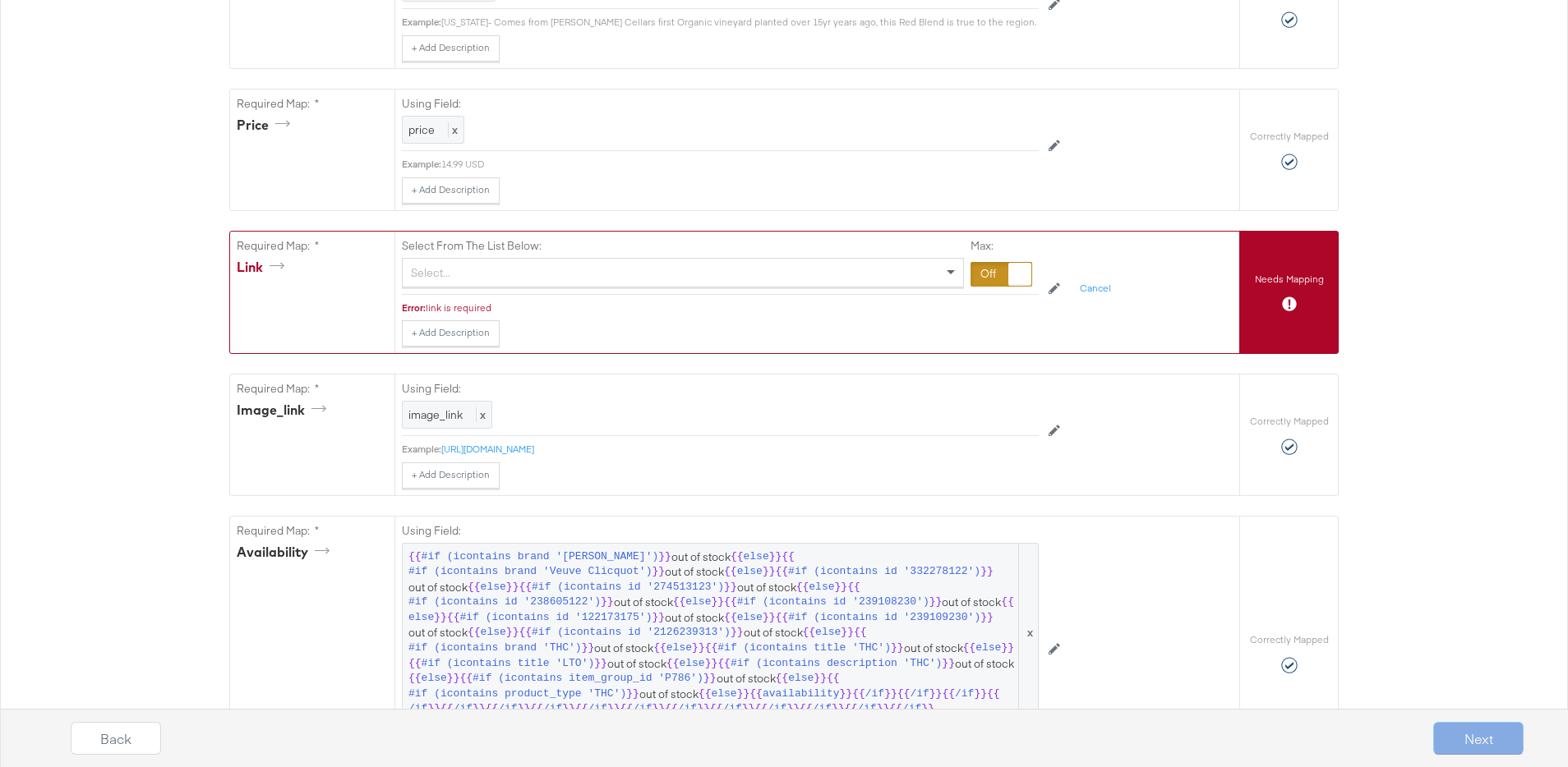
click at [953, 274] on span at bounding box center [950, 273] width 8 height 5
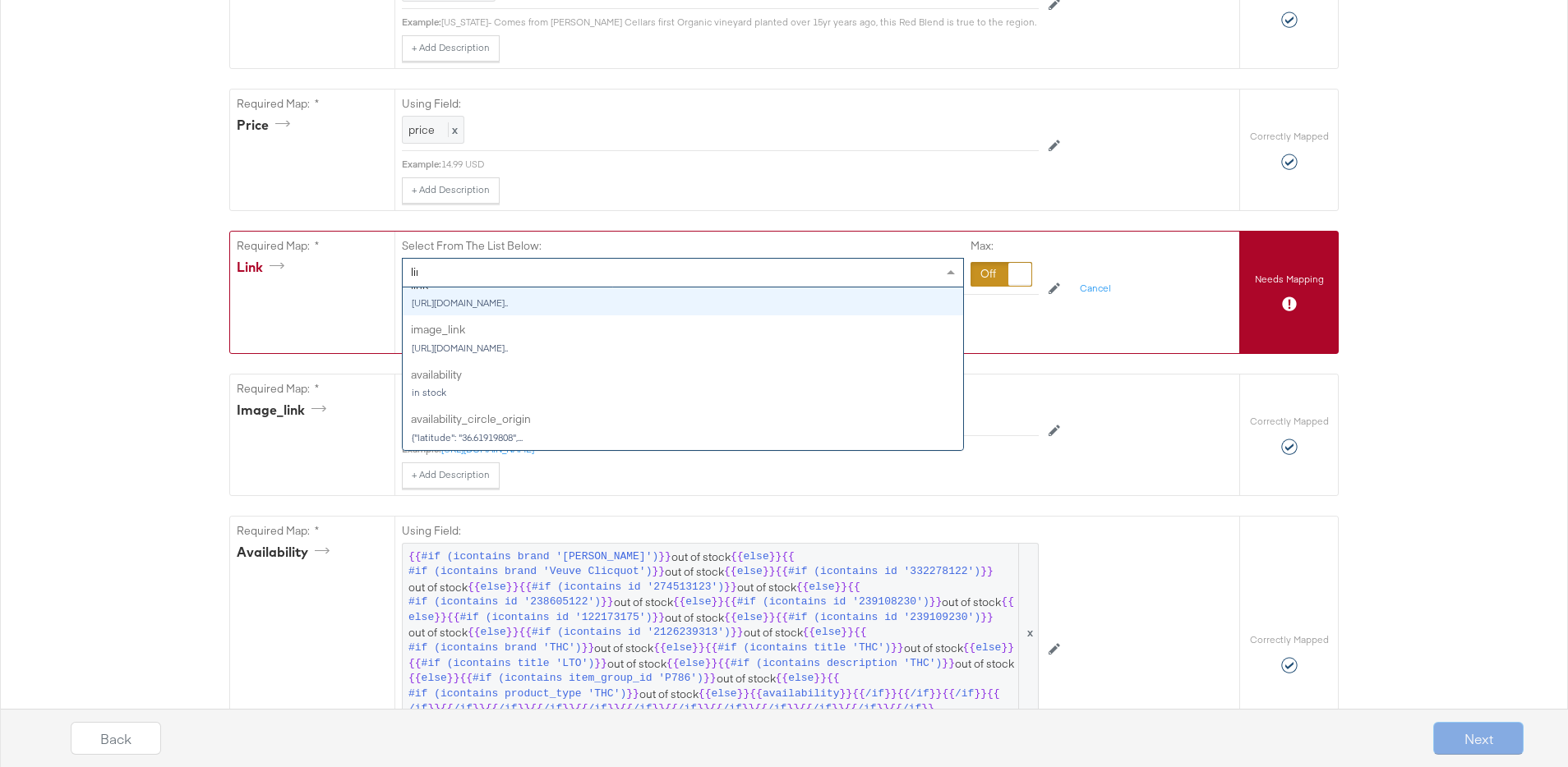
scroll to position [0, 0]
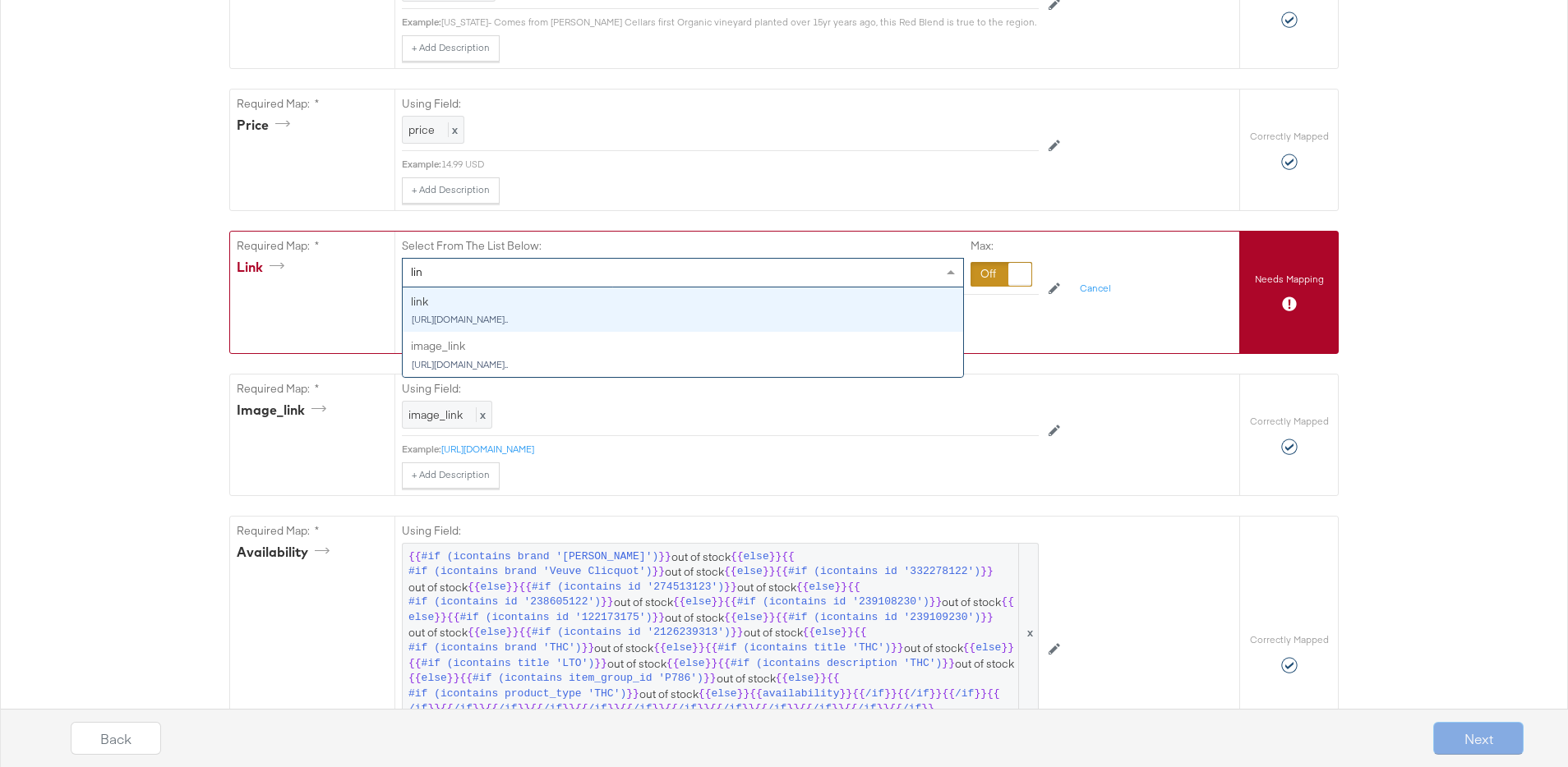
type input "link"
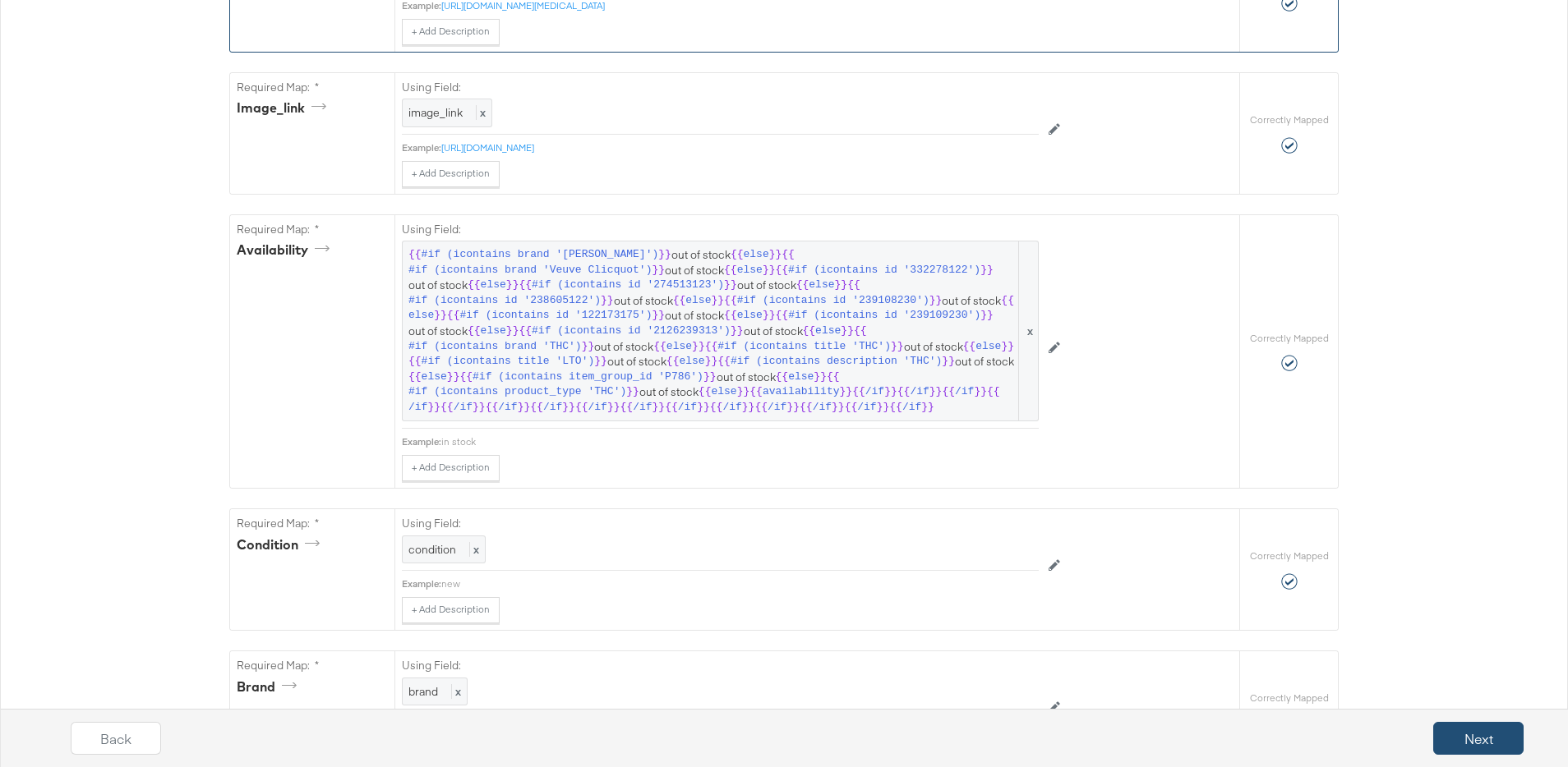
scroll to position [1053, 0]
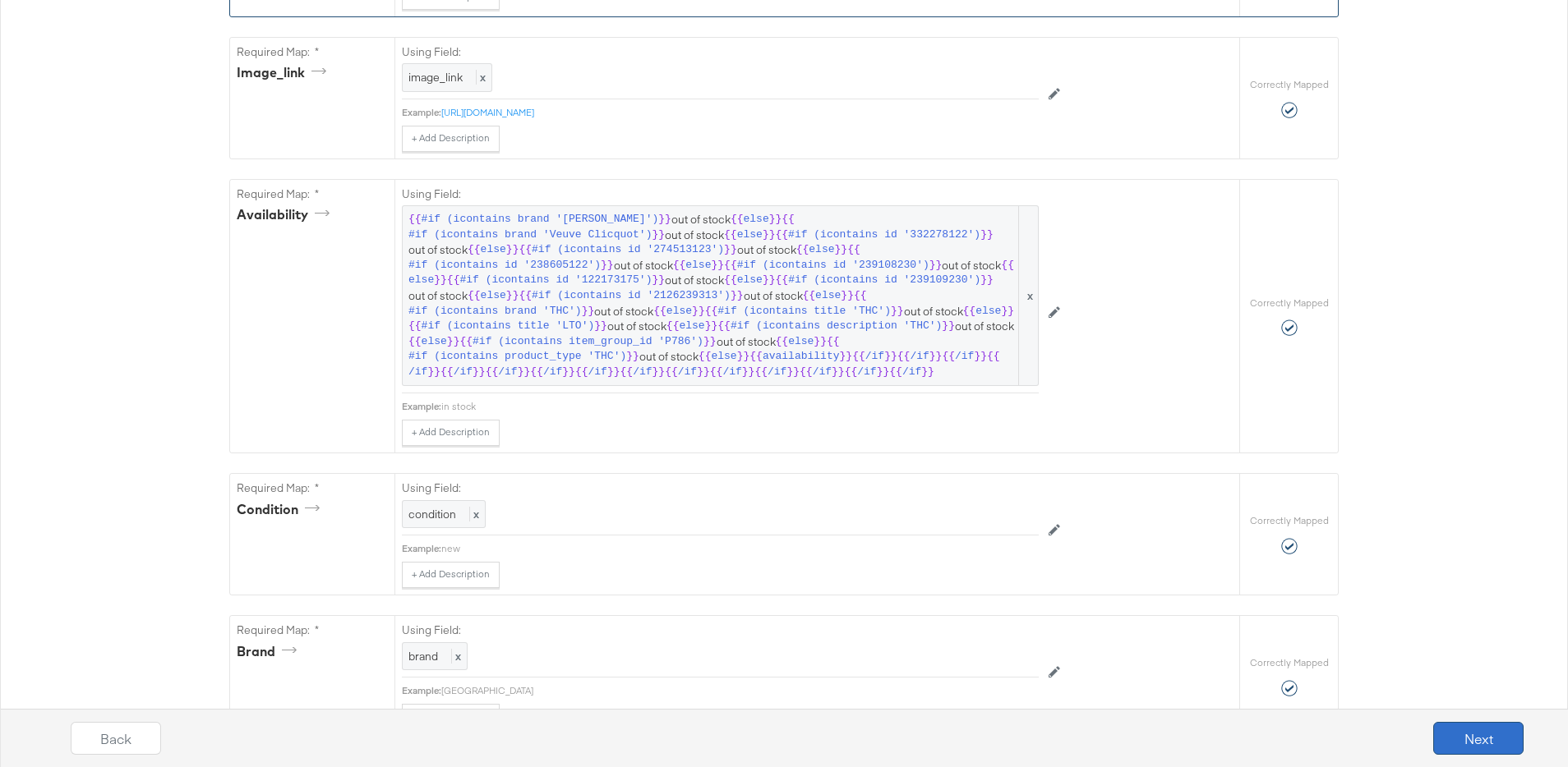
click at [1491, 740] on button "Next" at bounding box center [1478, 738] width 90 height 33
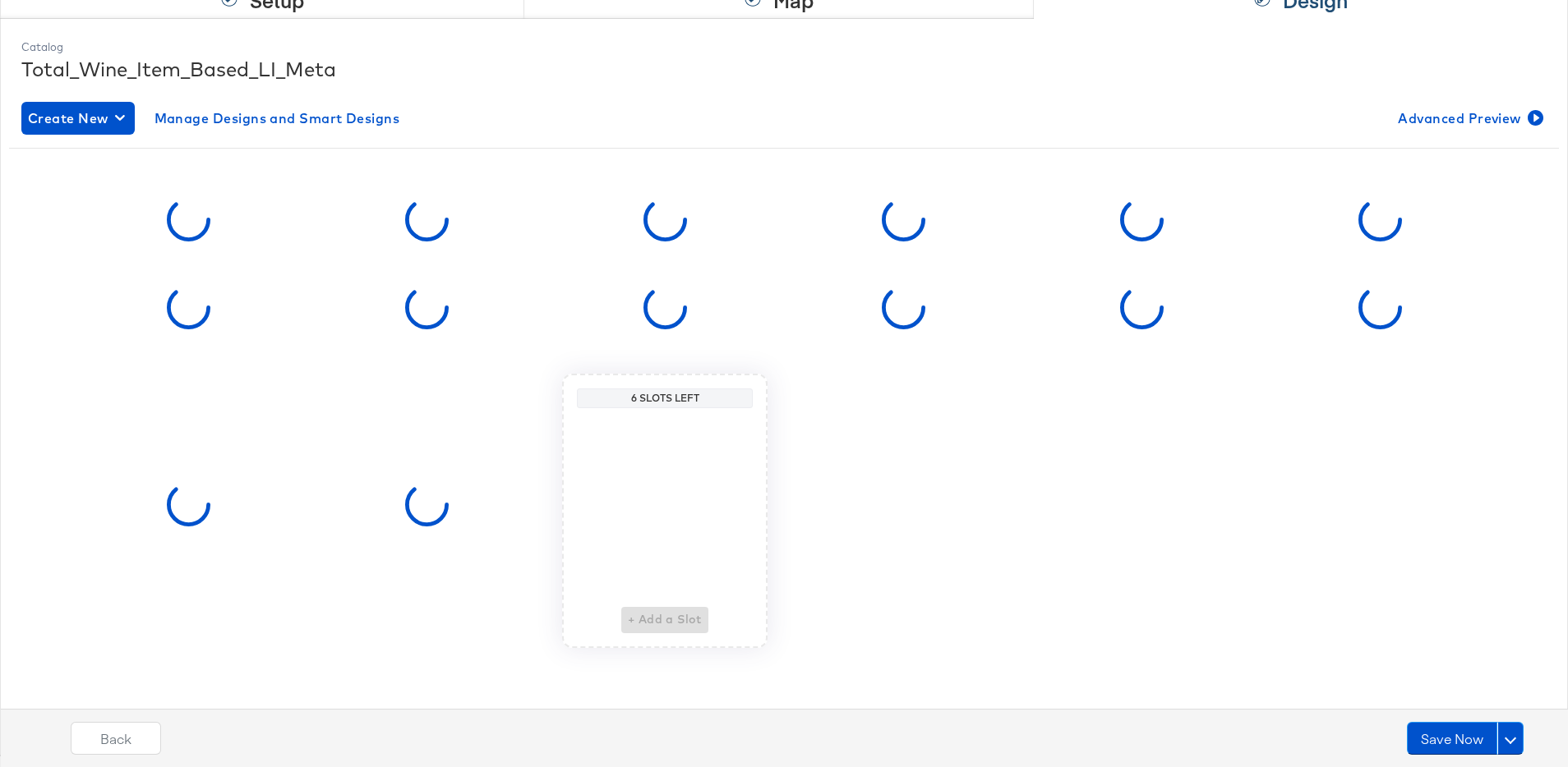
scroll to position [0, 0]
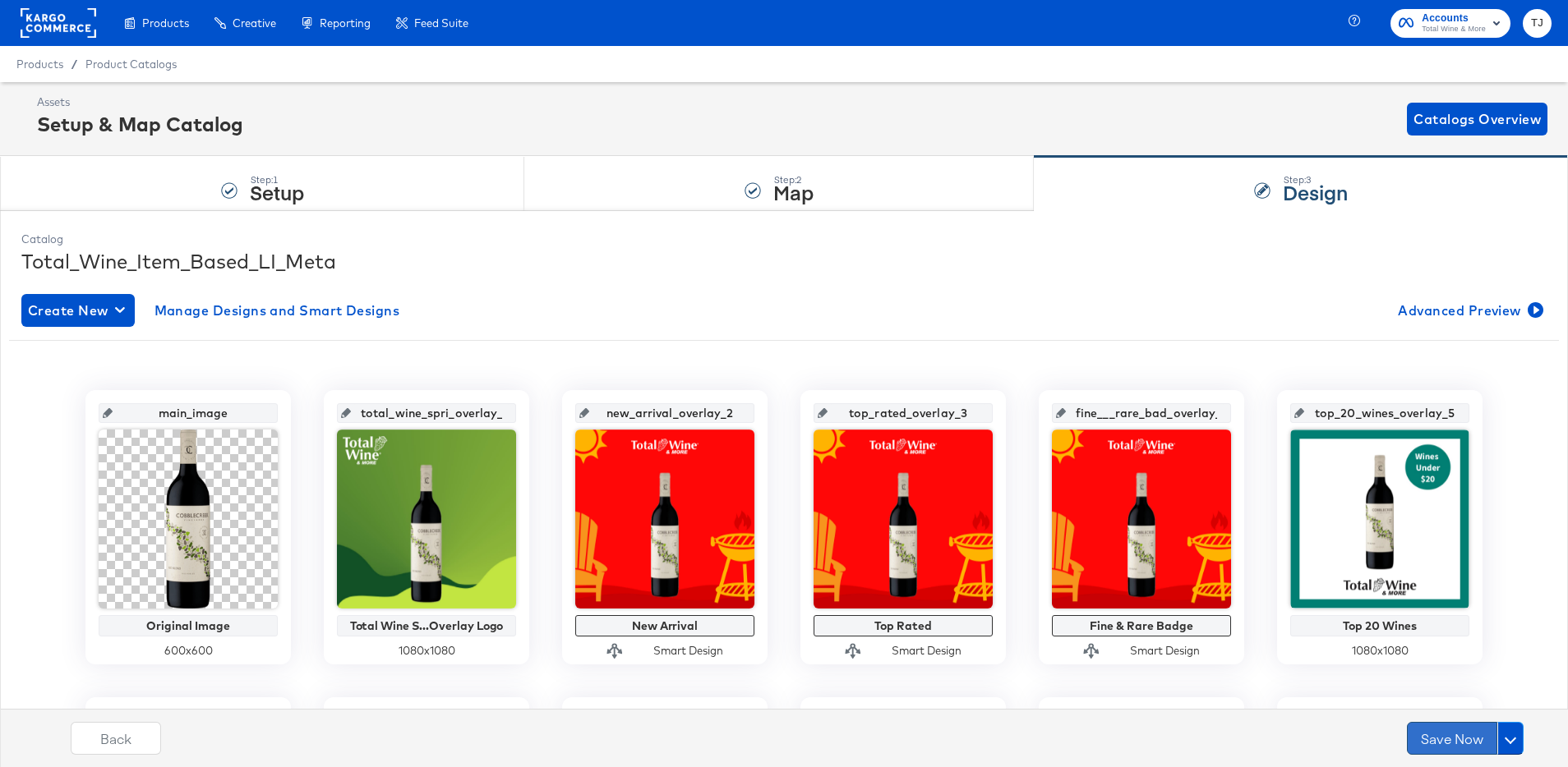
click at [1456, 740] on button "Save Now" at bounding box center [1451, 738] width 90 height 33
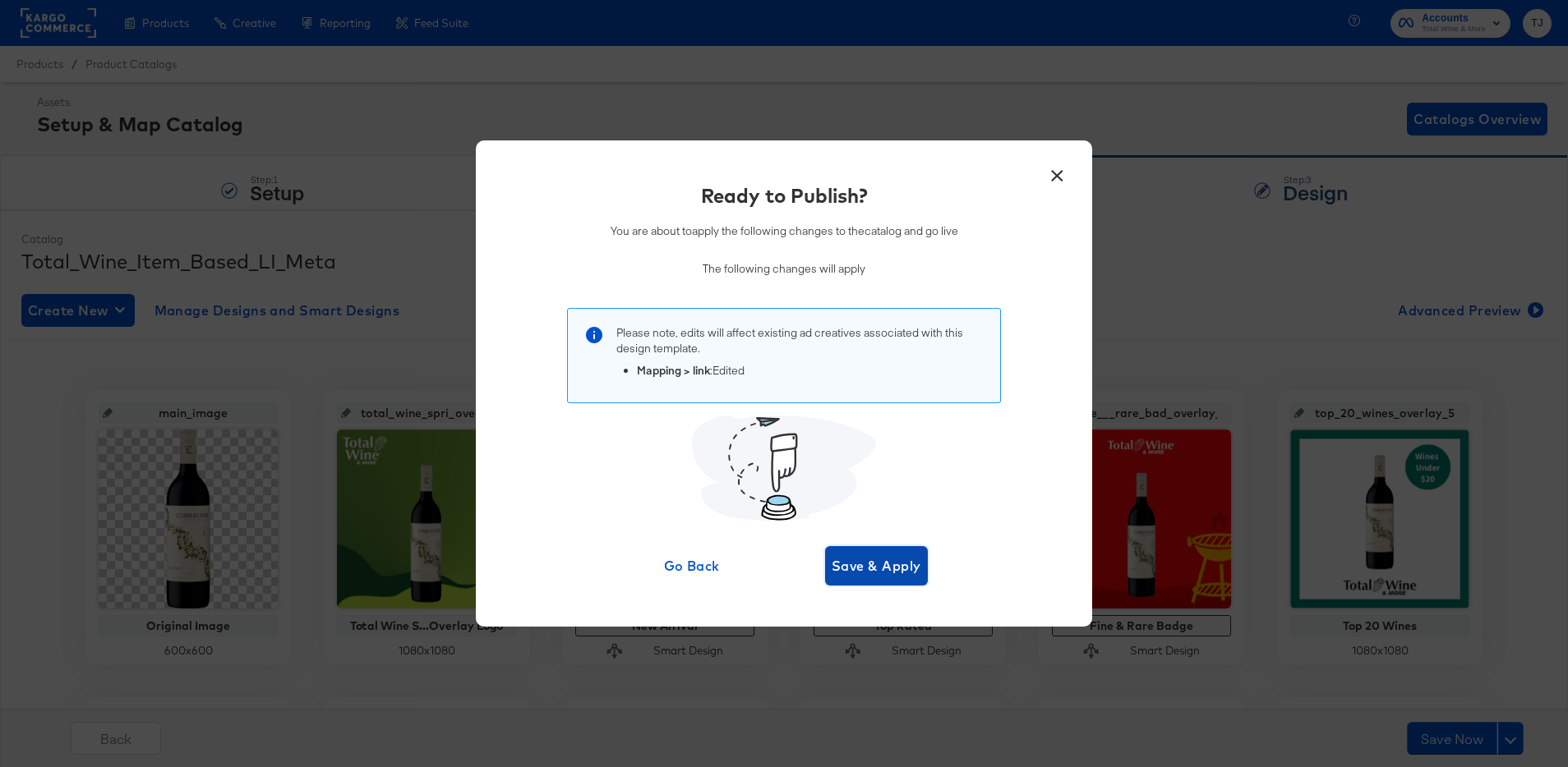
click at [865, 561] on span "Save & Apply" at bounding box center [876, 565] width 89 height 23
